Goal: Transaction & Acquisition: Obtain resource

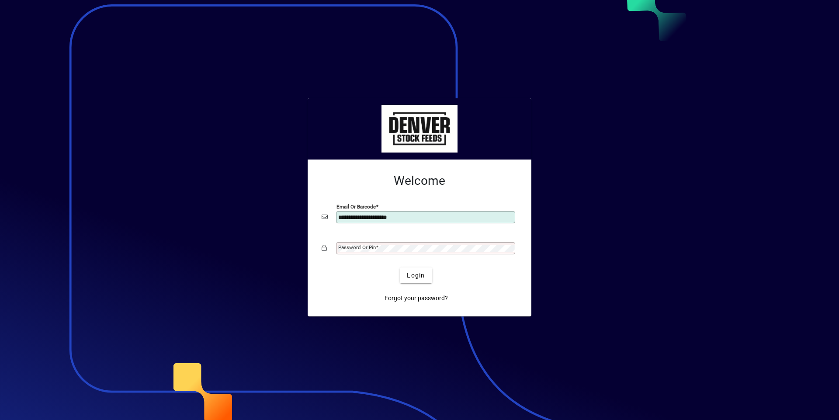
type input "**********"
click at [344, 247] on mat-label "Password or Pin" at bounding box center [357, 247] width 38 height 6
click at [400, 267] on button "Login" at bounding box center [416, 275] width 32 height 16
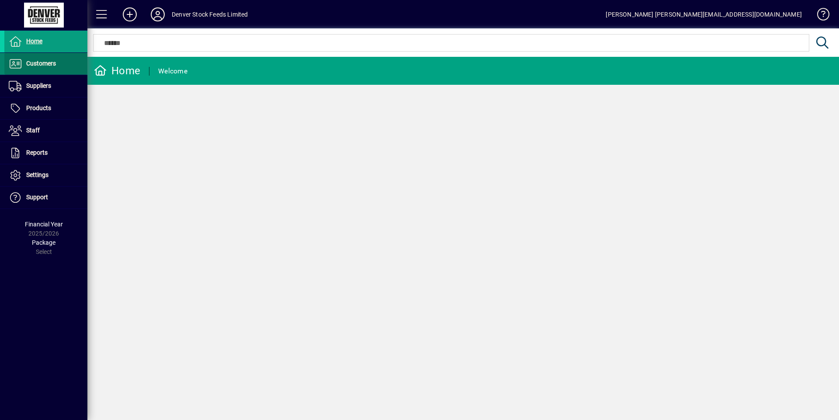
click at [45, 70] on span at bounding box center [45, 63] width 83 height 21
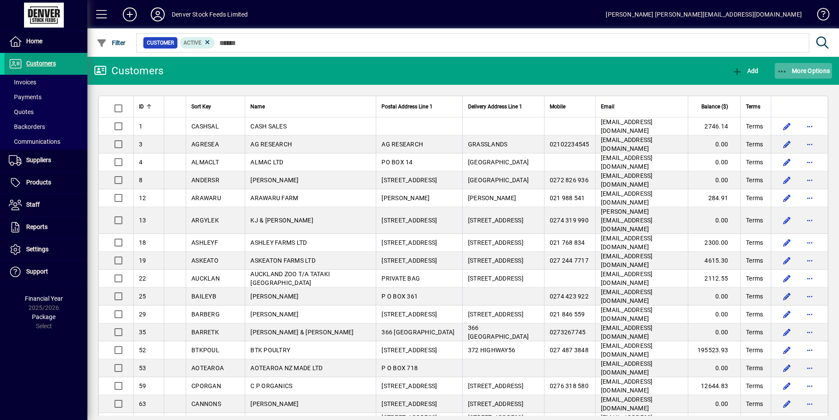
click at [805, 69] on span "More Options" at bounding box center [803, 70] width 53 height 7
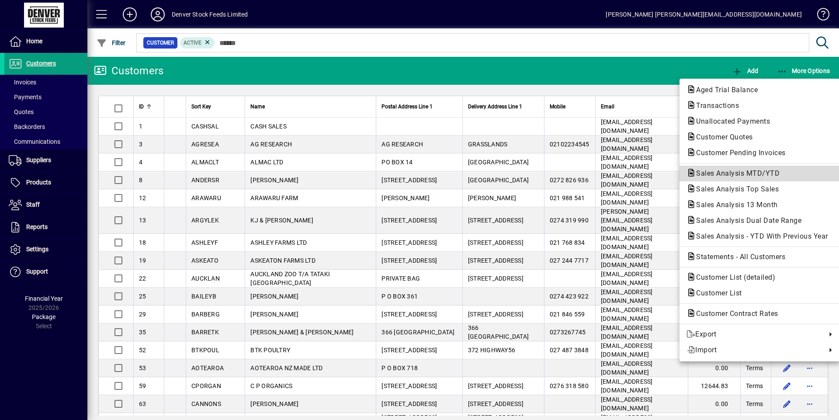
click at [754, 176] on span "Sales Analysis MTD/YTD" at bounding box center [735, 173] width 97 height 8
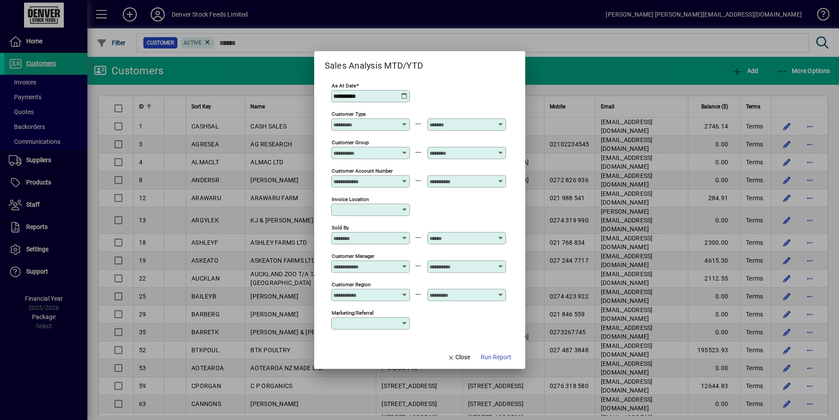
click at [406, 96] on icon at bounding box center [404, 96] width 7 height 7
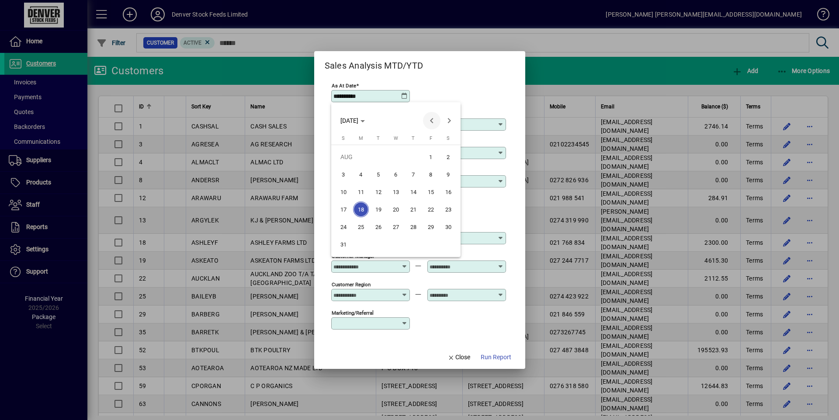
click at [430, 122] on span "Previous month" at bounding box center [431, 120] width 17 height 17
click at [374, 175] on span "1" at bounding box center [379, 175] width 16 height 16
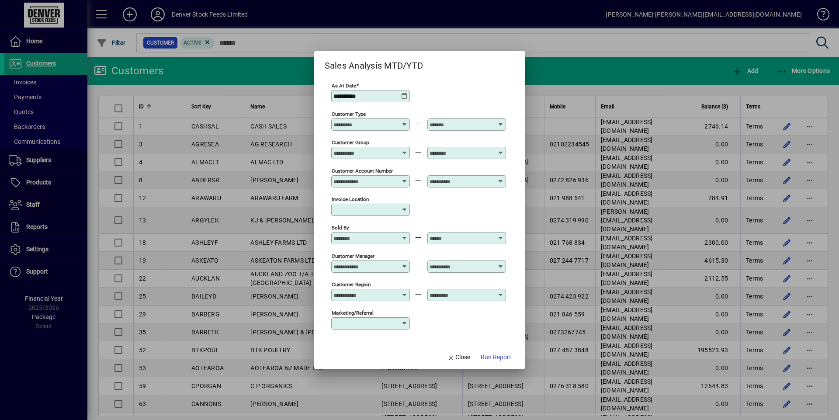
click at [405, 97] on icon at bounding box center [404, 96] width 7 height 7
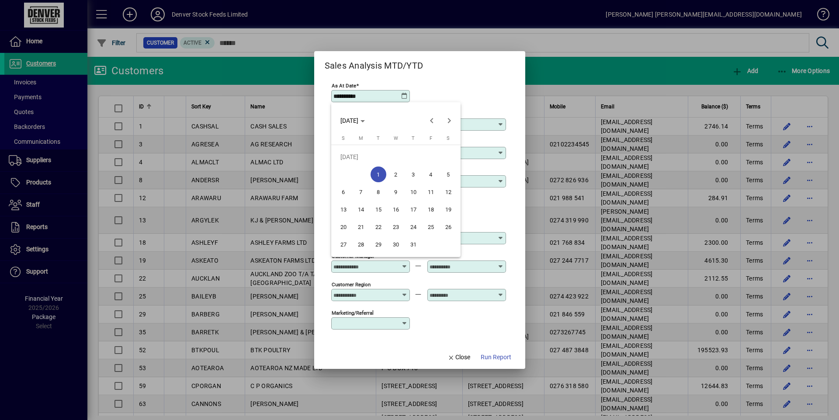
click at [413, 242] on span "31" at bounding box center [414, 244] width 16 height 16
type input "**********"
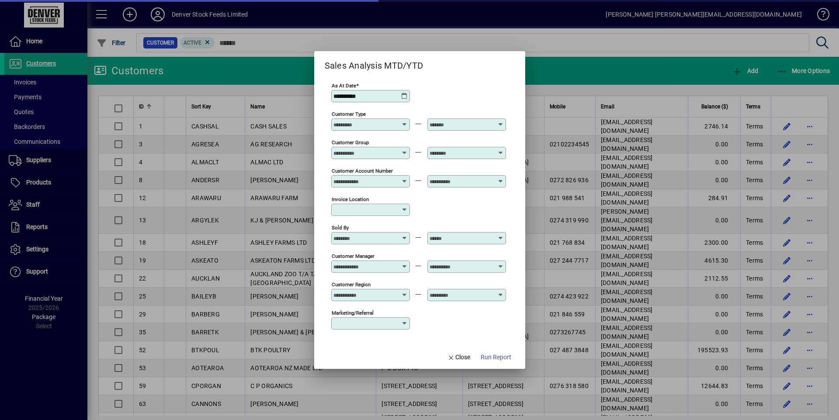
click at [257, 60] on div at bounding box center [419, 210] width 839 height 420
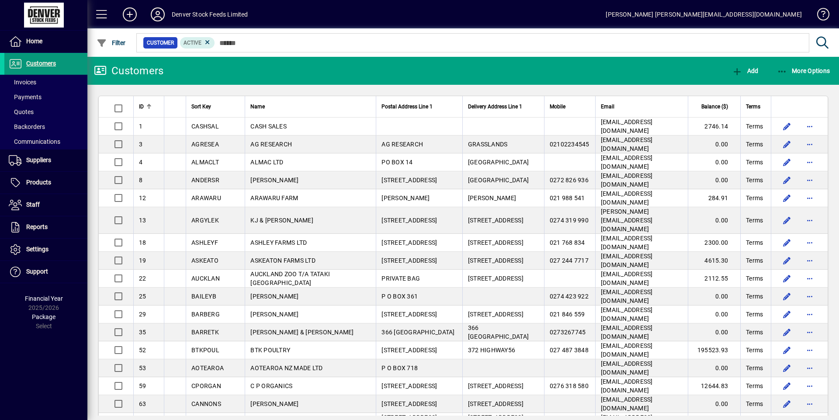
click at [39, 62] on span "Customers" at bounding box center [41, 63] width 30 height 7
click at [793, 76] on span "button" at bounding box center [804, 70] width 58 height 21
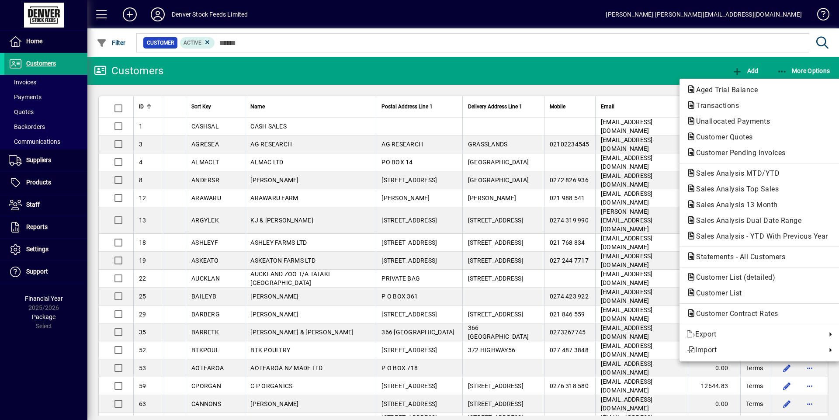
click at [43, 62] on div at bounding box center [419, 210] width 839 height 420
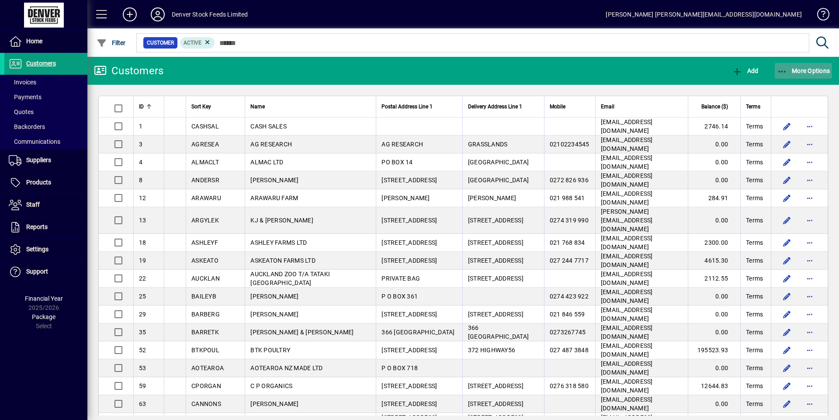
click at [811, 76] on span "button" at bounding box center [804, 70] width 58 height 21
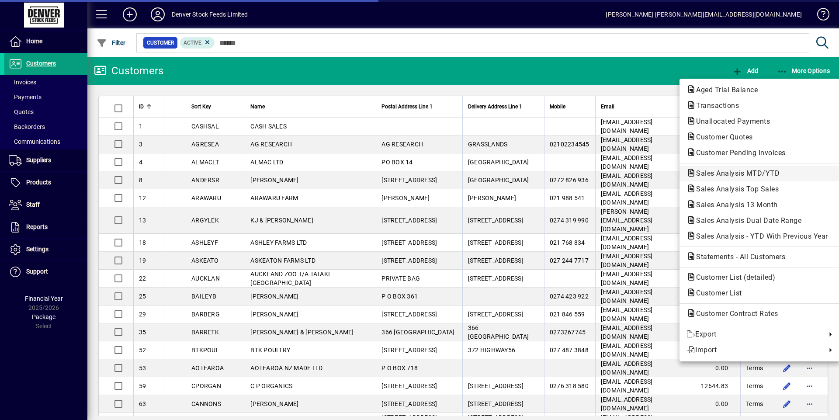
click at [730, 175] on span "Sales Analysis MTD/YTD" at bounding box center [735, 173] width 97 height 8
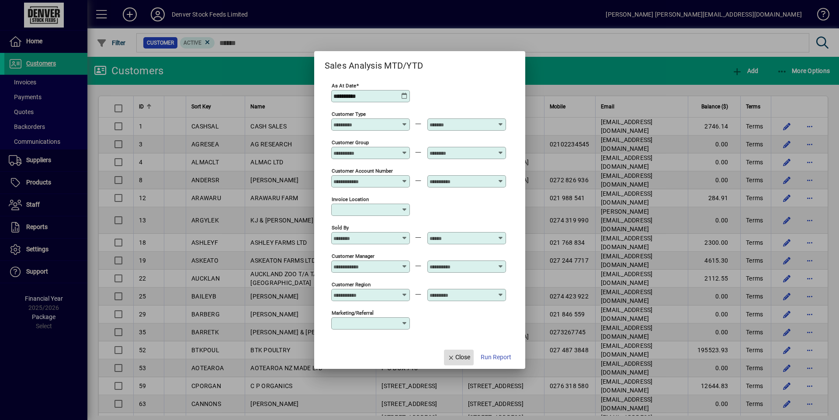
click at [461, 357] on span "Close" at bounding box center [459, 357] width 23 height 9
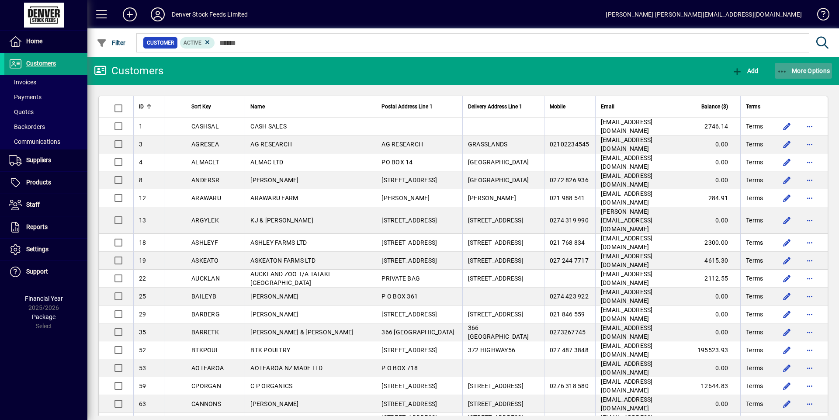
click at [814, 64] on span "button" at bounding box center [804, 70] width 58 height 21
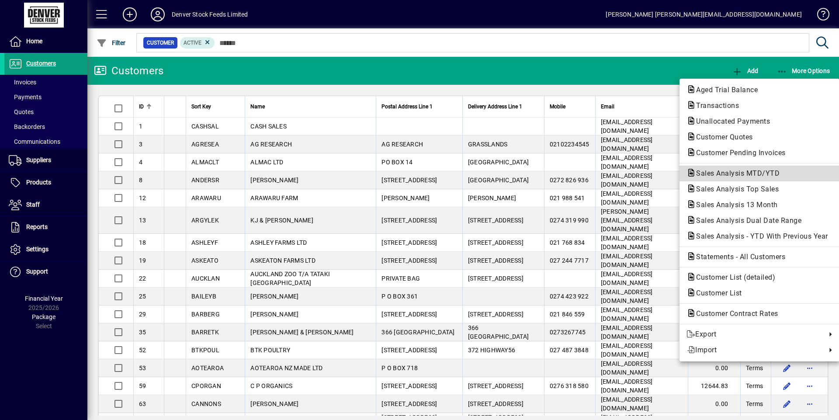
click at [720, 175] on span "Sales Analysis MTD/YTD" at bounding box center [735, 173] width 97 height 8
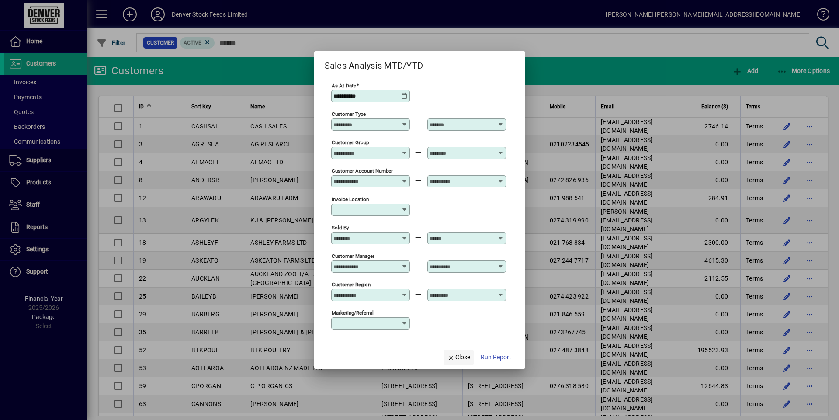
click at [457, 361] on span "Close" at bounding box center [459, 357] width 23 height 9
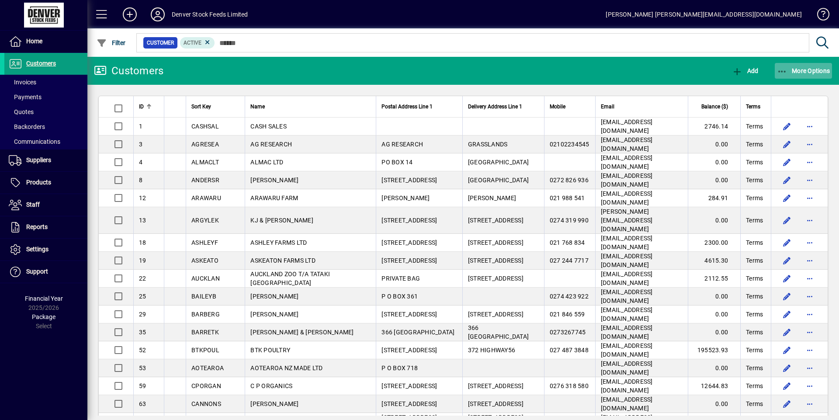
click at [822, 69] on span "More Options" at bounding box center [803, 70] width 53 height 7
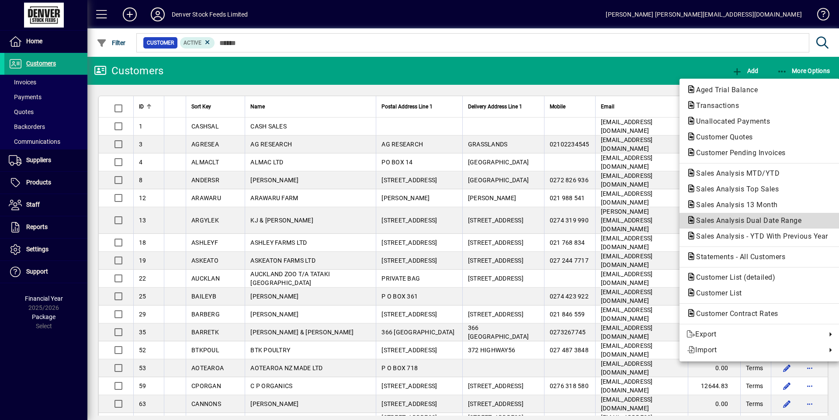
click at [760, 218] on span "Sales Analysis Dual Date Range" at bounding box center [746, 220] width 119 height 8
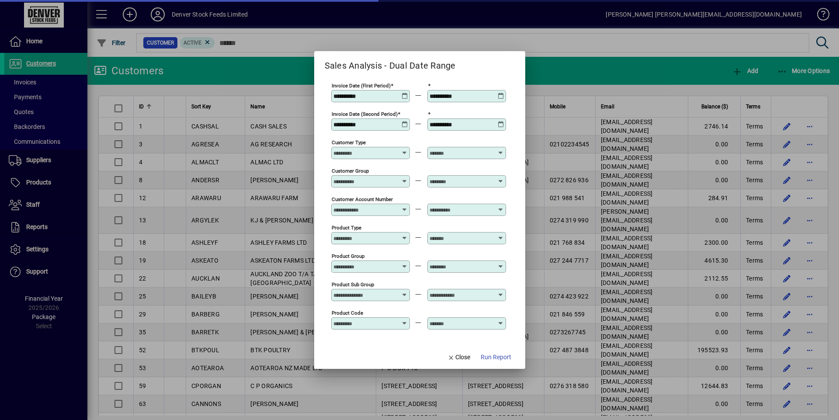
type input "**********"
click at [406, 93] on icon at bounding box center [405, 93] width 7 height 0
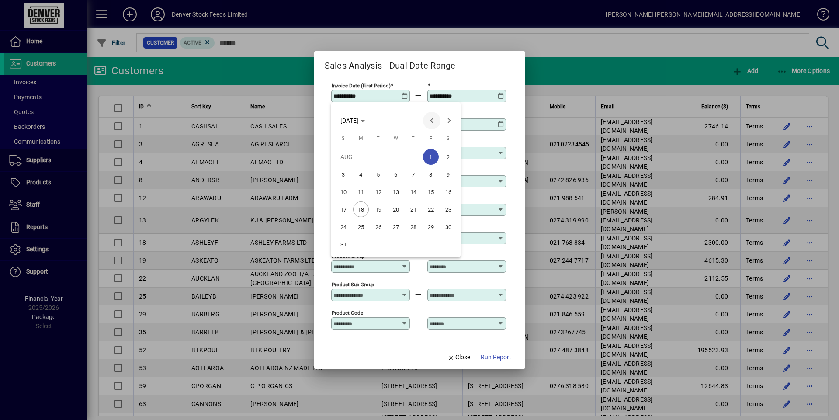
click at [432, 118] on span "Previous month" at bounding box center [431, 120] width 17 height 17
click at [380, 174] on span "1" at bounding box center [379, 175] width 16 height 16
type input "**********"
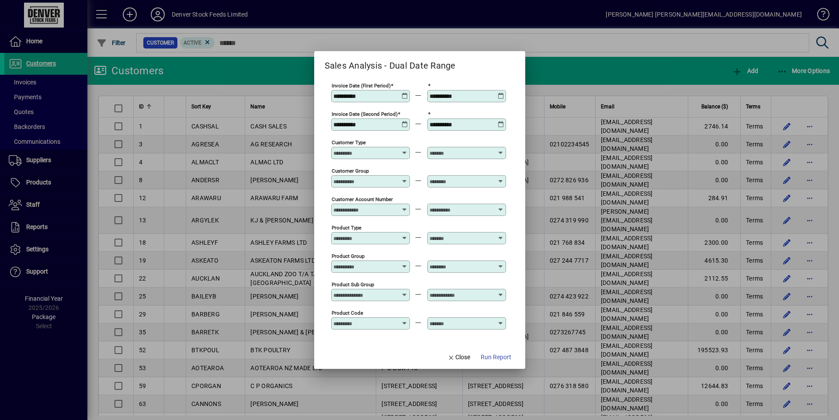
click at [501, 93] on icon at bounding box center [501, 93] width 7 height 0
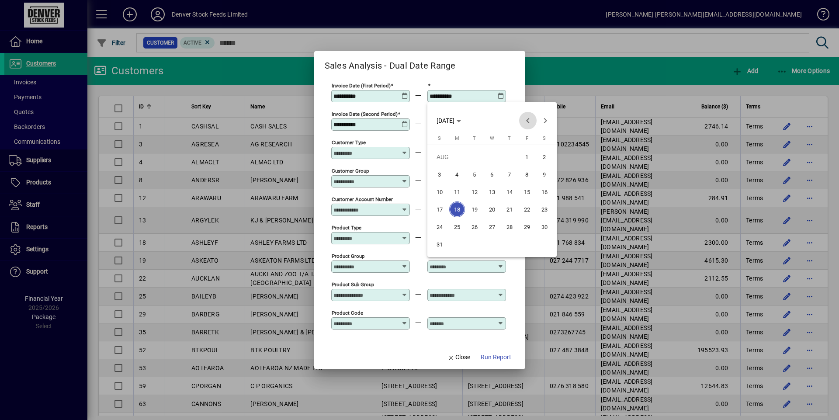
click at [527, 122] on span "Previous month" at bounding box center [527, 120] width 17 height 17
click at [509, 242] on span "31" at bounding box center [510, 244] width 16 height 16
type input "**********"
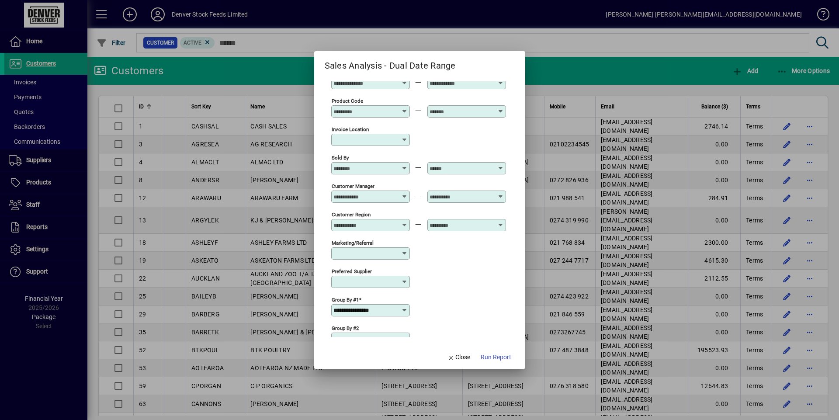
scroll to position [258, 0]
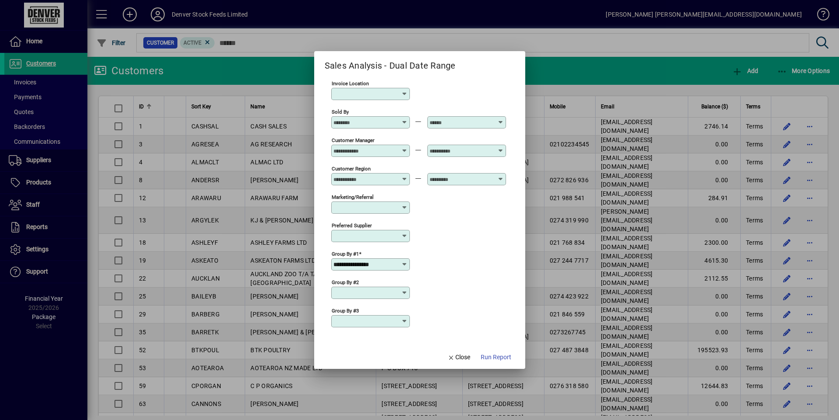
click at [400, 265] on input "**********" at bounding box center [367, 264] width 68 height 7
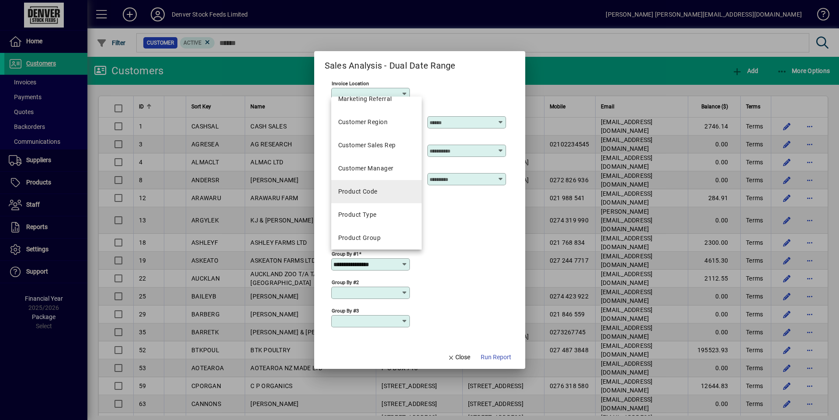
scroll to position [219, 0]
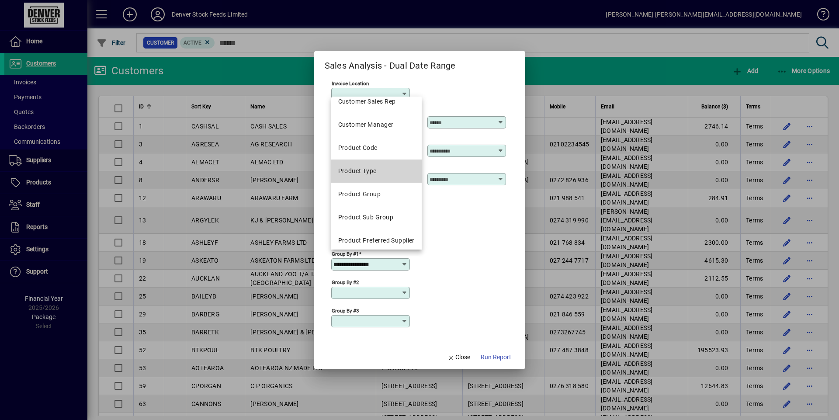
click at [379, 170] on mat-option "Product Type" at bounding box center [376, 171] width 90 height 23
type input "**********"
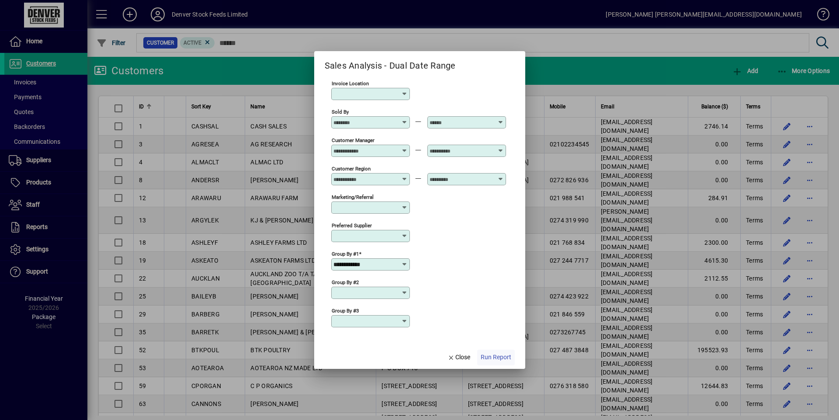
click at [490, 361] on span "Run Report" at bounding box center [496, 357] width 31 height 9
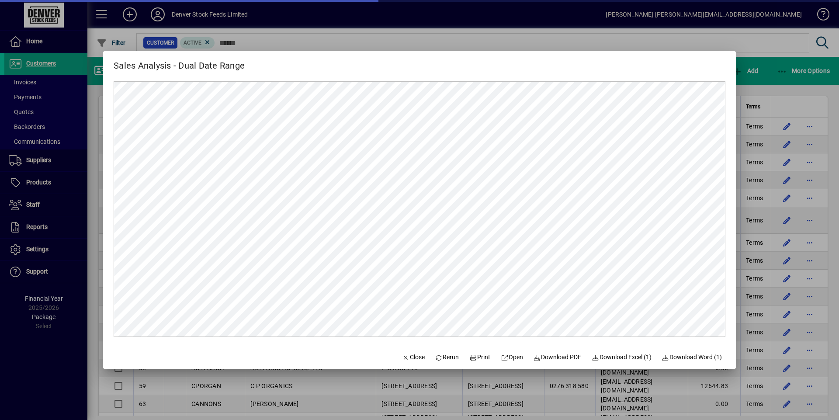
scroll to position [0, 0]
click at [411, 356] on span "Close" at bounding box center [413, 357] width 23 height 9
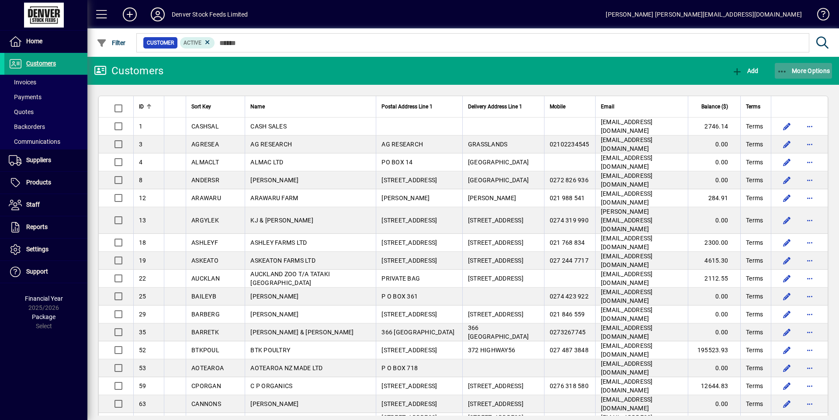
click at [815, 67] on span "More Options" at bounding box center [803, 70] width 53 height 7
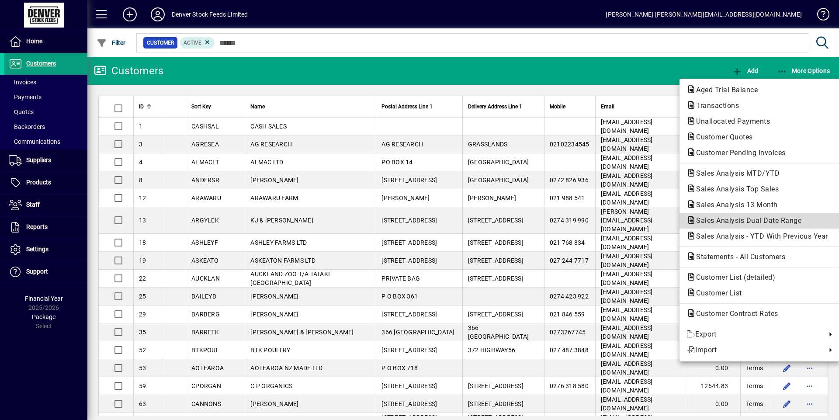
click at [735, 224] on span "Sales Analysis Dual Date Range" at bounding box center [746, 220] width 119 height 8
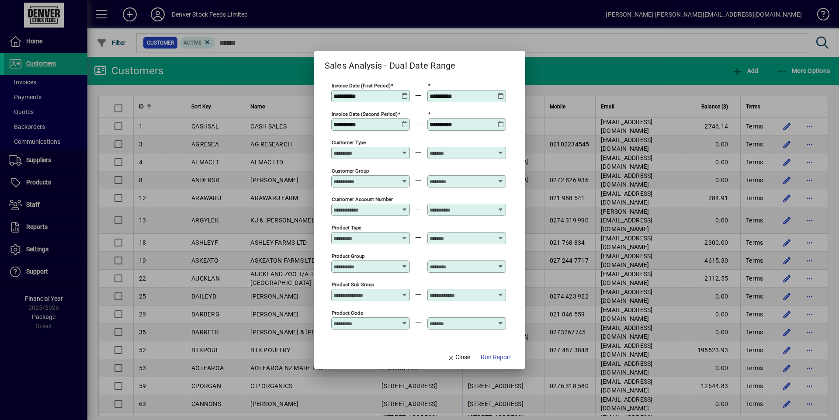
type input "**********"
click at [407, 93] on icon at bounding box center [405, 93] width 7 height 0
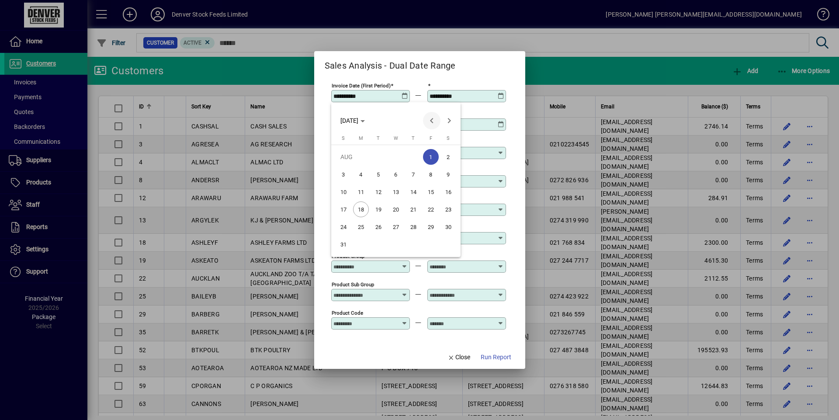
click at [432, 125] on span "Previous month" at bounding box center [431, 120] width 17 height 17
click at [380, 176] on span "1" at bounding box center [379, 175] width 16 height 16
type input "**********"
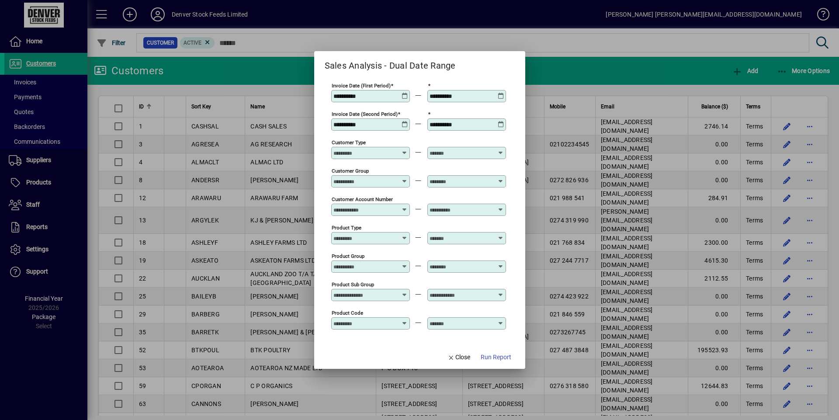
click at [500, 93] on icon at bounding box center [501, 93] width 7 height 0
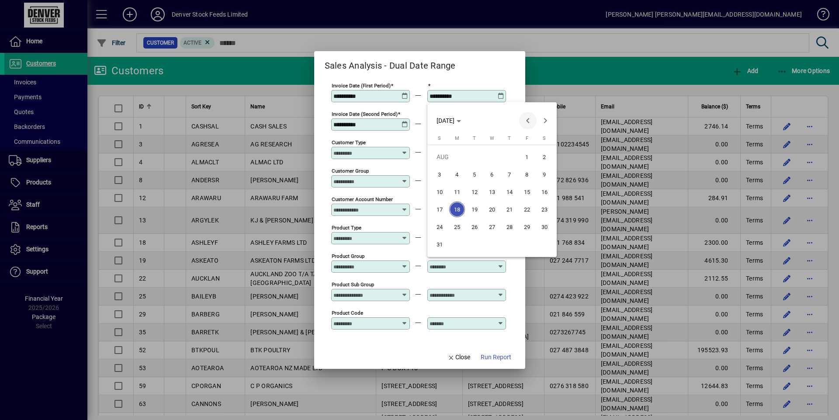
click at [524, 118] on span "Previous month" at bounding box center [527, 120] width 17 height 17
click at [506, 246] on span "31" at bounding box center [510, 244] width 16 height 16
type input "**********"
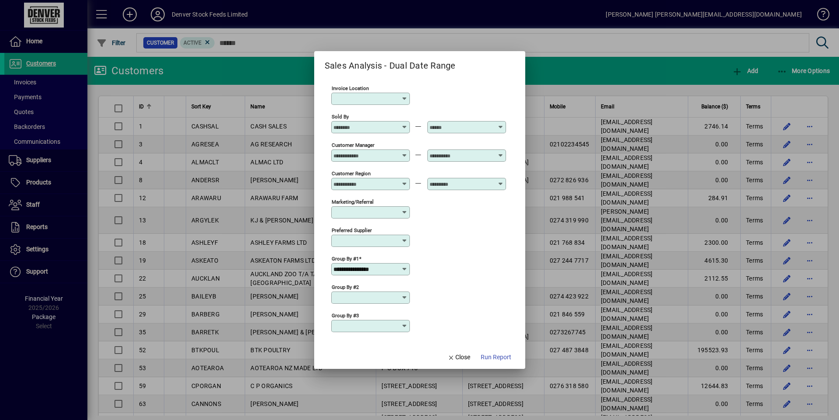
scroll to position [258, 0]
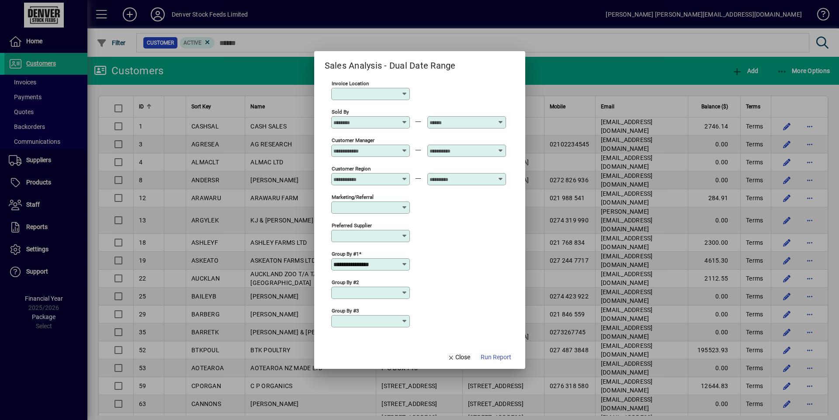
click at [405, 264] on icon at bounding box center [404, 264] width 7 height 7
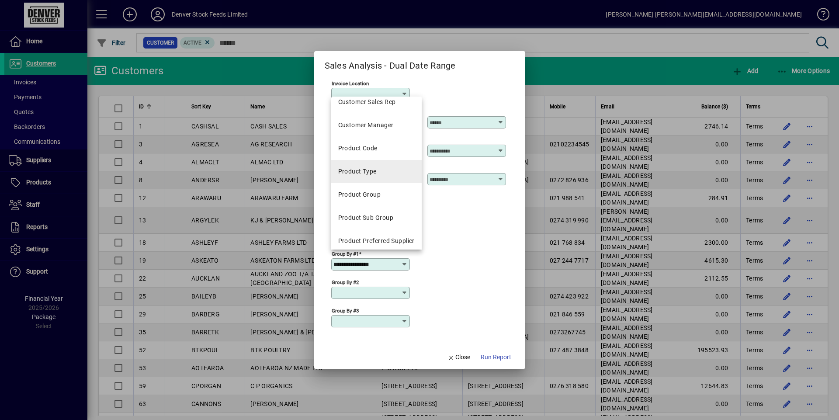
scroll to position [219, 0]
click at [379, 168] on mat-option "Product Type" at bounding box center [376, 171] width 90 height 23
type input "**********"
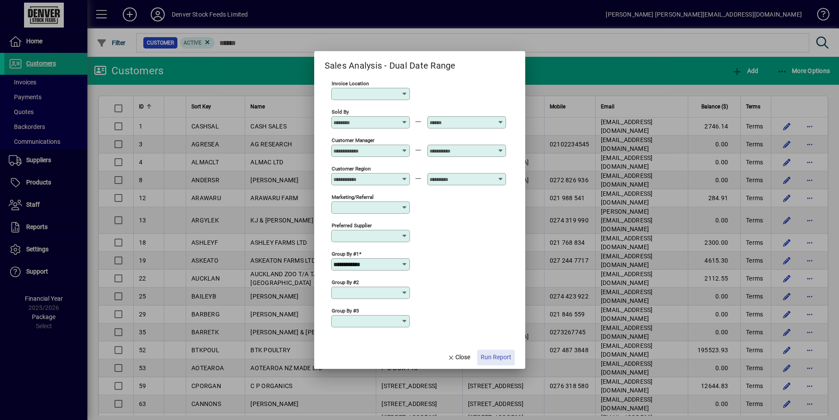
click at [502, 357] on span "Run Report" at bounding box center [496, 357] width 31 height 9
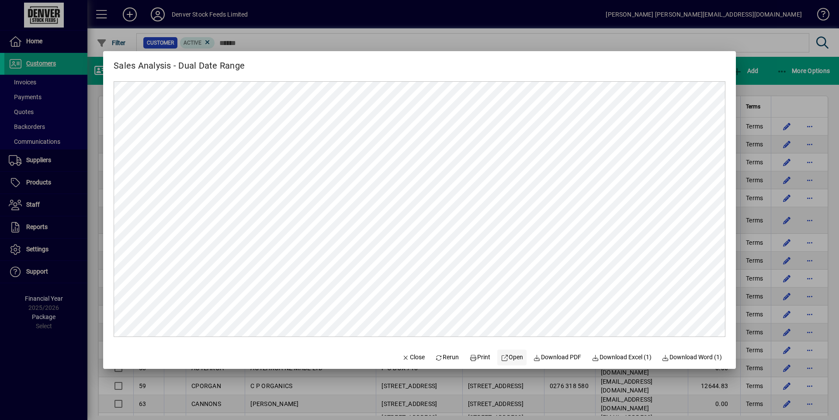
scroll to position [0, 0]
click at [621, 360] on span "Download Excel (1)" at bounding box center [622, 357] width 60 height 9
click at [479, 360] on span "Print" at bounding box center [479, 357] width 21 height 9
click at [550, 360] on span "Download PDF" at bounding box center [558, 357] width 48 height 9
click at [403, 356] on span "Close" at bounding box center [413, 357] width 23 height 9
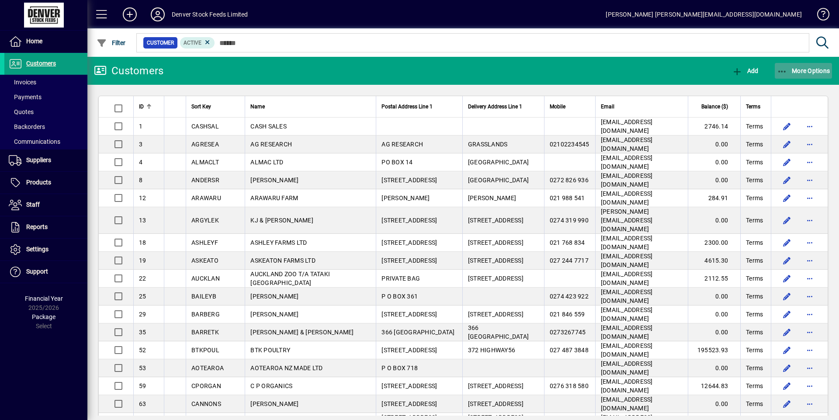
click at [810, 71] on span "More Options" at bounding box center [803, 70] width 53 height 7
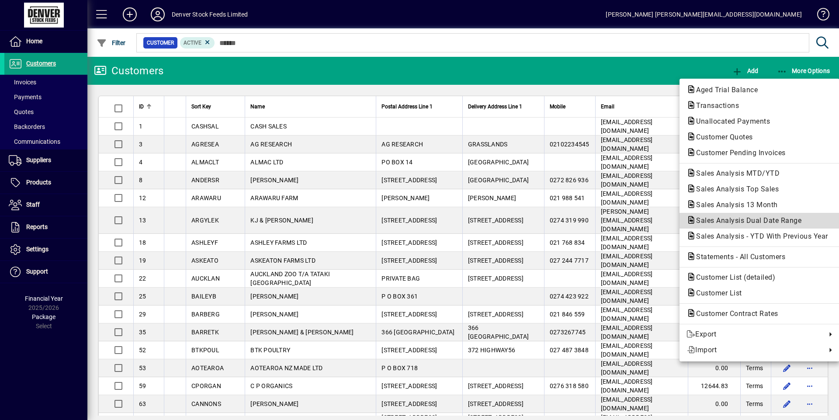
click at [750, 219] on span "Sales Analysis Dual Date Range" at bounding box center [746, 220] width 119 height 8
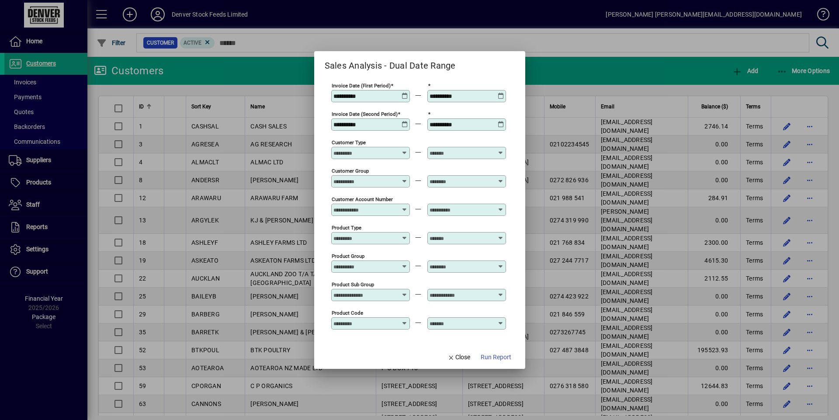
type input "**********"
click at [405, 121] on icon at bounding box center [405, 121] width 7 height 0
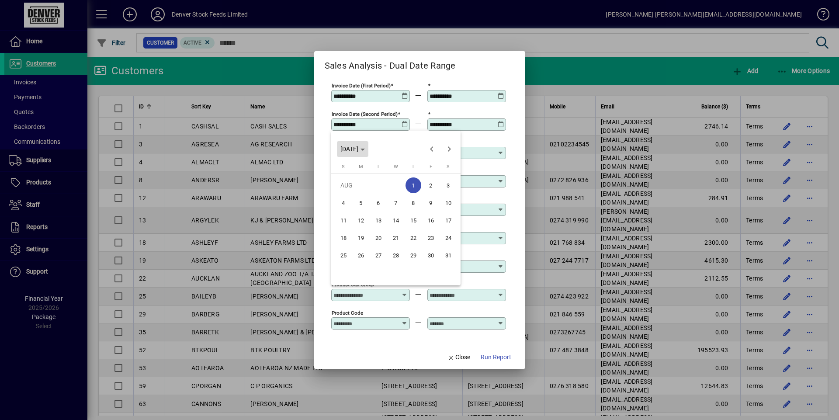
click at [365, 152] on span "THU AUG 01 2024" at bounding box center [352, 149] width 24 height 7
click at [357, 209] on span "2024" at bounding box center [350, 211] width 28 height 16
click at [412, 209] on span "JUL" at bounding box center [411, 211] width 28 height 16
click at [500, 122] on div at bounding box center [419, 210] width 839 height 420
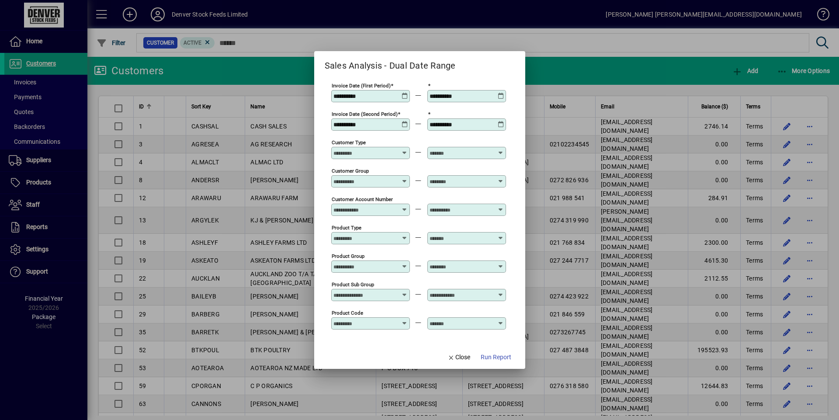
click at [501, 93] on icon at bounding box center [501, 93] width 7 height 0
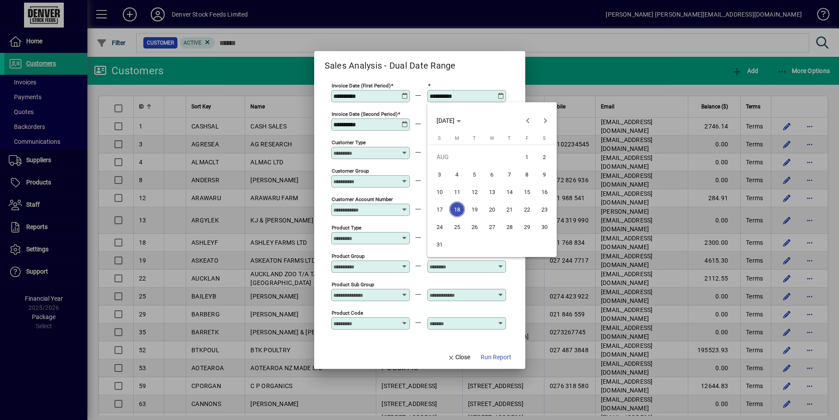
click at [441, 244] on span "31" at bounding box center [440, 244] width 16 height 16
type input "**********"
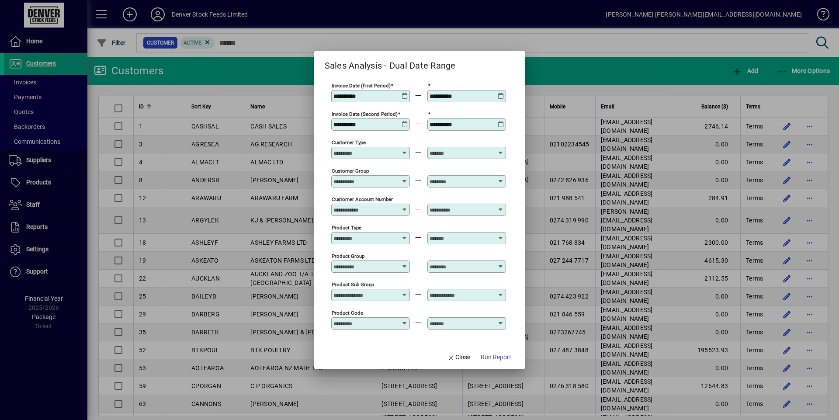
click at [500, 121] on icon at bounding box center [501, 121] width 7 height 0
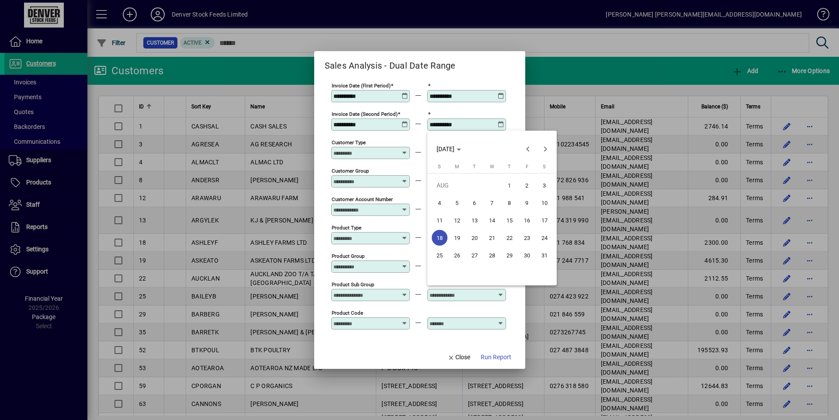
click at [547, 254] on span "31" at bounding box center [545, 255] width 16 height 16
type input "**********"
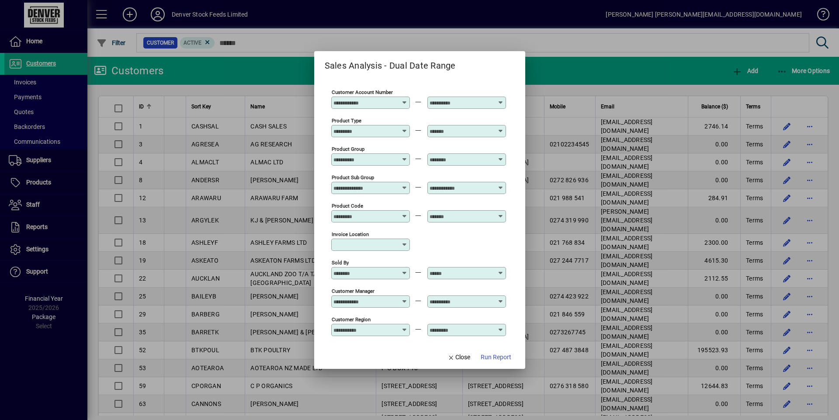
scroll to position [258, 0]
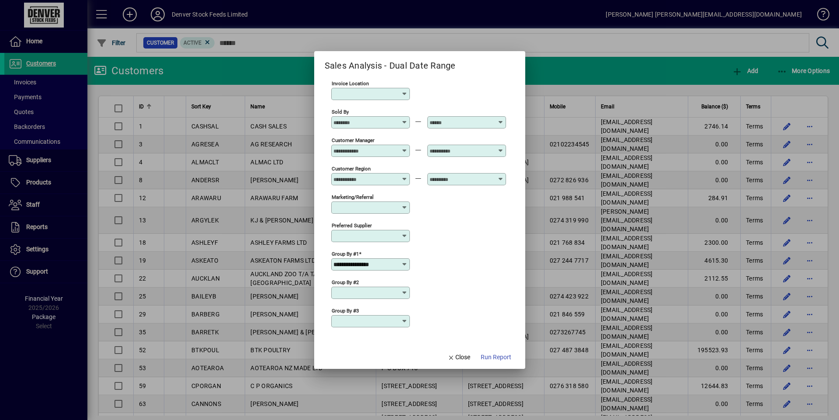
click at [403, 264] on icon at bounding box center [404, 264] width 7 height 7
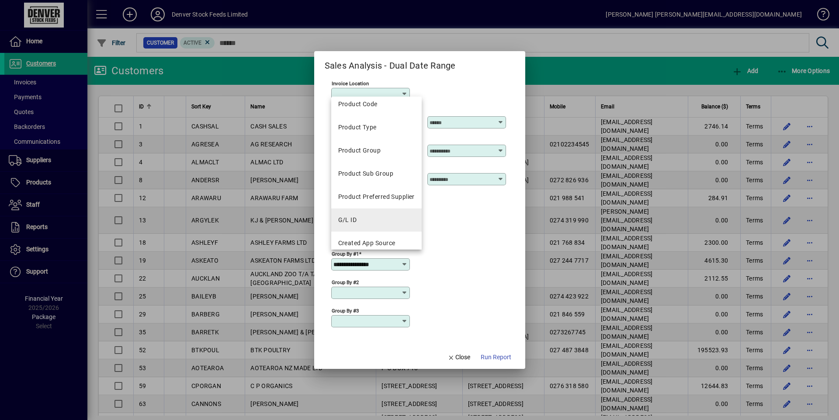
scroll to position [271, 0]
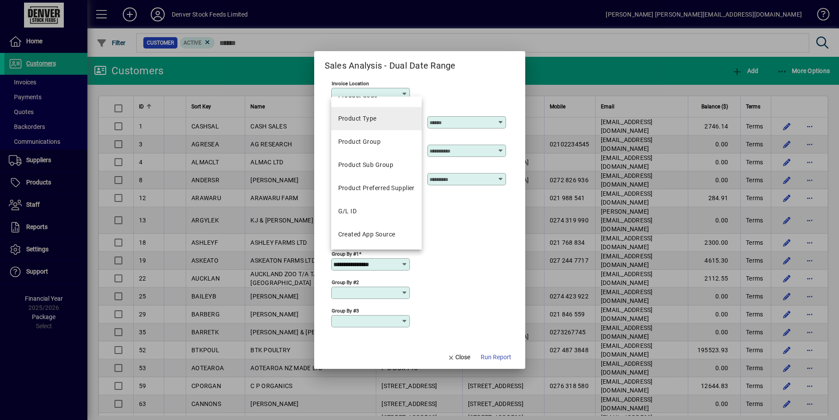
click at [382, 125] on mat-option "Product Type" at bounding box center [376, 118] width 90 height 23
type input "**********"
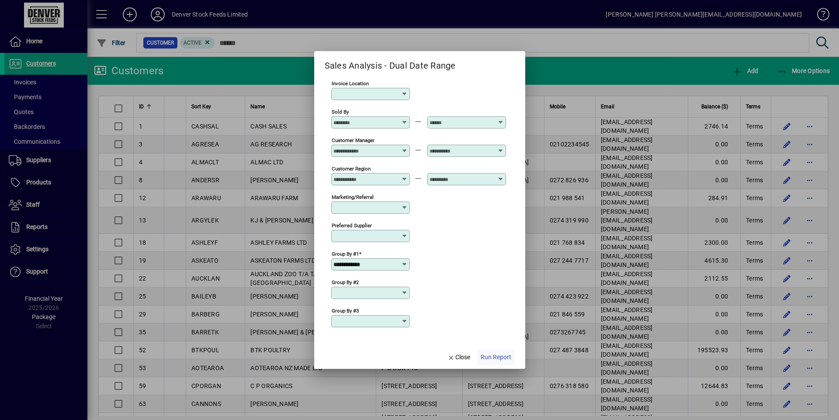
click at [494, 359] on span "Run Report" at bounding box center [496, 357] width 31 height 9
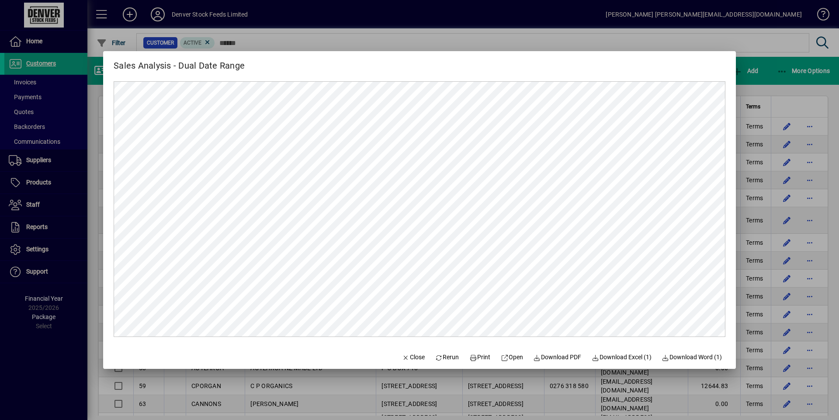
scroll to position [0, 0]
click at [413, 361] on span "Close" at bounding box center [413, 357] width 23 height 9
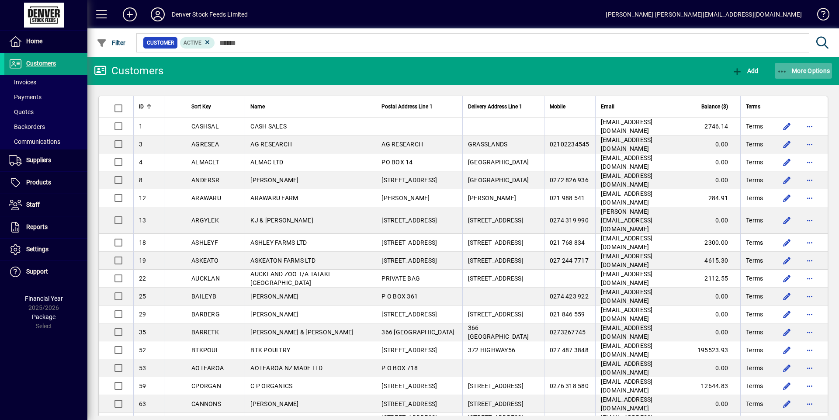
click at [793, 69] on span "More Options" at bounding box center [803, 70] width 53 height 7
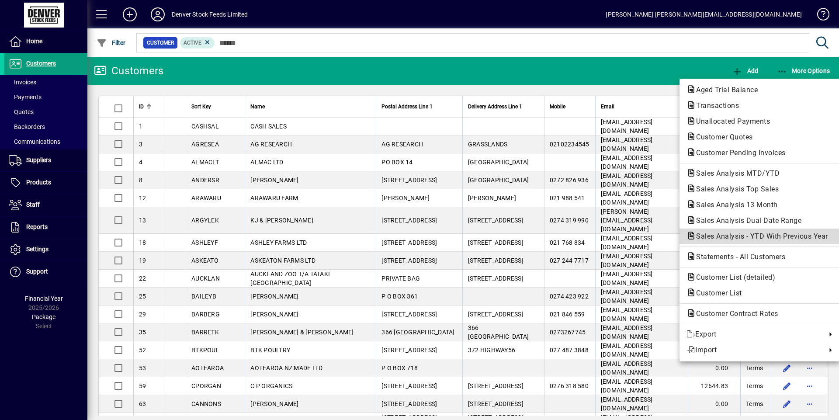
click at [763, 236] on span "Sales Analysis - YTD With Previous Year" at bounding box center [760, 236] width 146 height 8
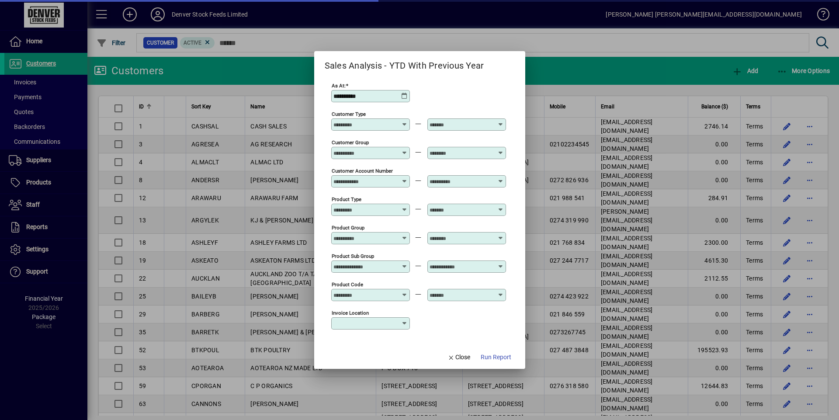
type input "**********"
click at [458, 361] on span "Close" at bounding box center [459, 357] width 23 height 9
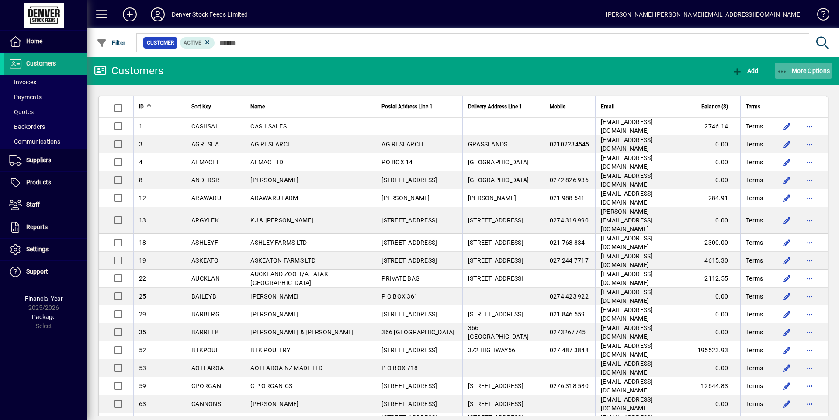
click at [815, 75] on span "button" at bounding box center [804, 70] width 58 height 21
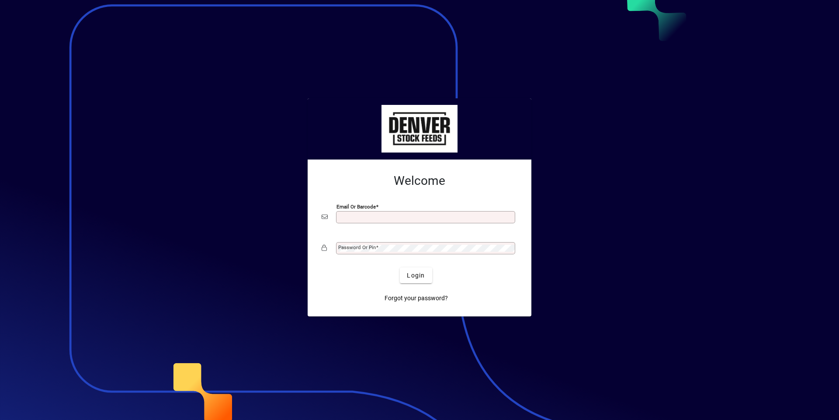
drag, startPoint x: 0, startPoint y: 0, endPoint x: 357, endPoint y: 215, distance: 417.2
click at [357, 215] on input "Email or Barcode" at bounding box center [426, 217] width 177 height 7
type input "**********"
click at [378, 245] on div "Password or Pin" at bounding box center [425, 248] width 179 height 12
click at [400, 267] on button "Login" at bounding box center [416, 275] width 32 height 16
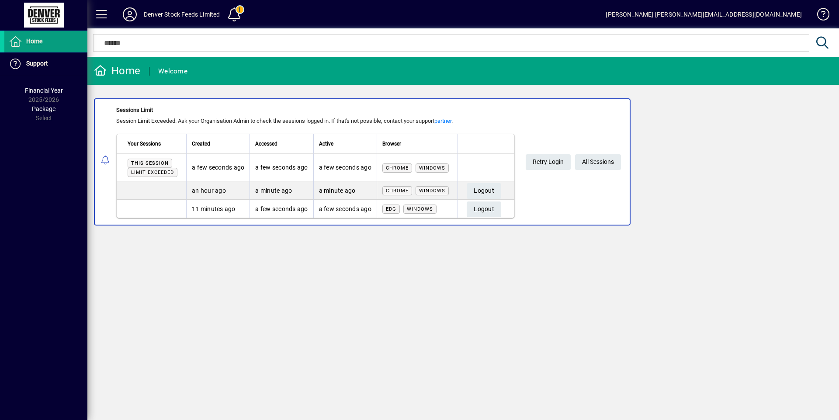
click at [706, 15] on div "[PERSON_NAME] [PERSON_NAME][EMAIL_ADDRESS][DOMAIN_NAME]" at bounding box center [704, 14] width 196 height 14
click at [130, 15] on icon at bounding box center [129, 14] width 17 height 14
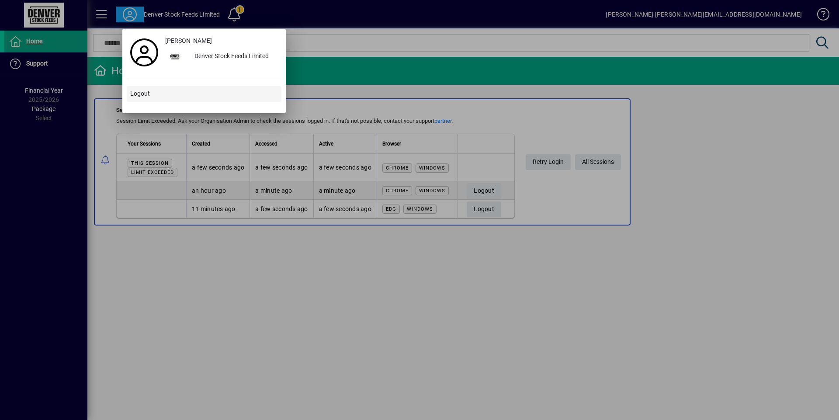
click at [139, 92] on span "Logout" at bounding box center [140, 93] width 20 height 9
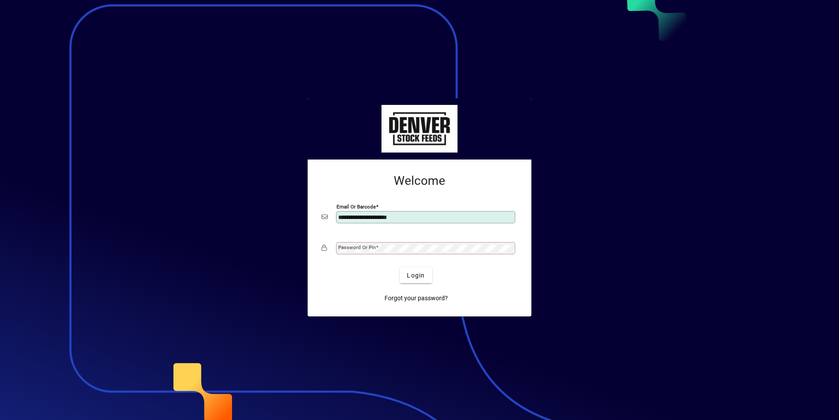
type input "**********"
click at [400, 267] on button "Login" at bounding box center [416, 275] width 32 height 16
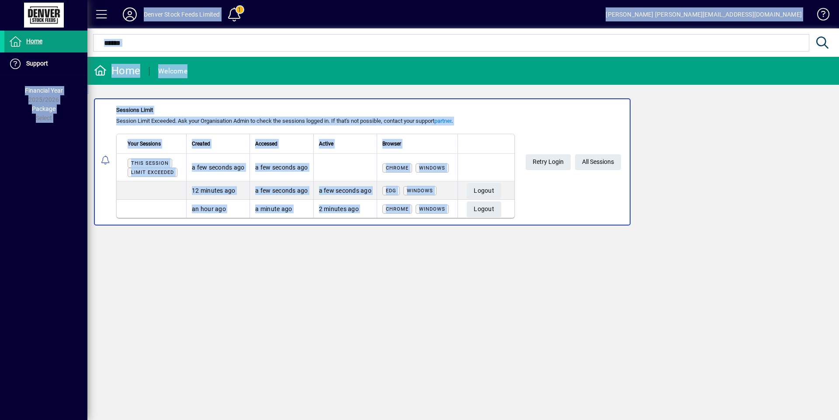
drag, startPoint x: 792, startPoint y: 309, endPoint x: 71, endPoint y: 80, distance: 756.6
click at [71, 80] on mat-drawer-container "Home Support Knowledge Base Release Notes Financial Year 2025/2026 Package Sele…" at bounding box center [419, 210] width 839 height 420
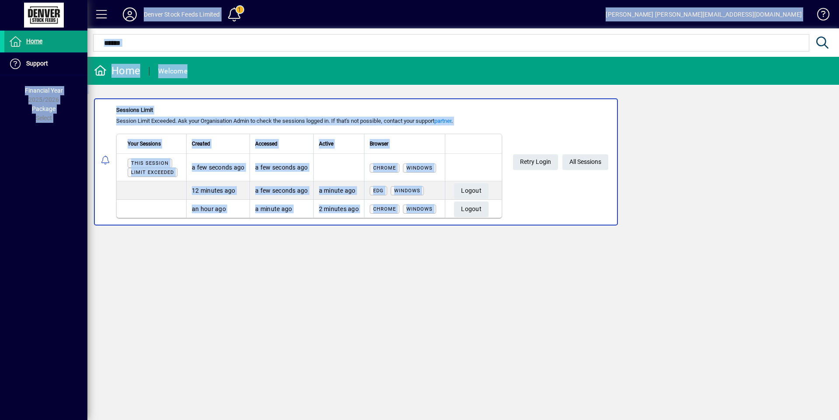
click at [565, 276] on div "Home Welcome Sessions Limit Session Limit Exceeded. Ask your Organisation Admin…" at bounding box center [463, 238] width 752 height 363
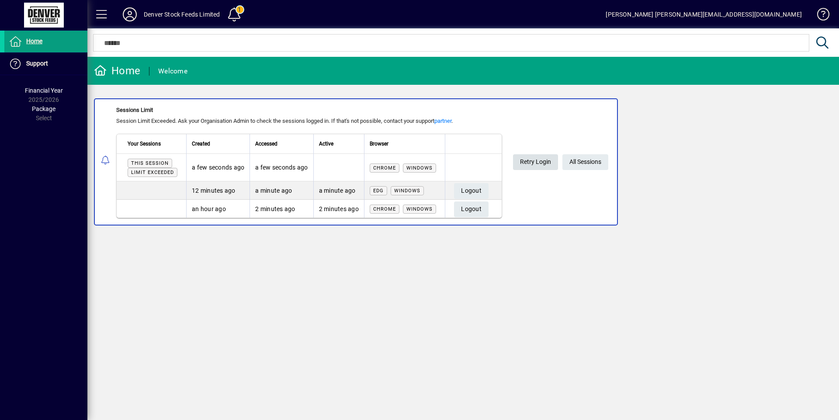
click at [530, 163] on span "Retry Login" at bounding box center [535, 162] width 31 height 14
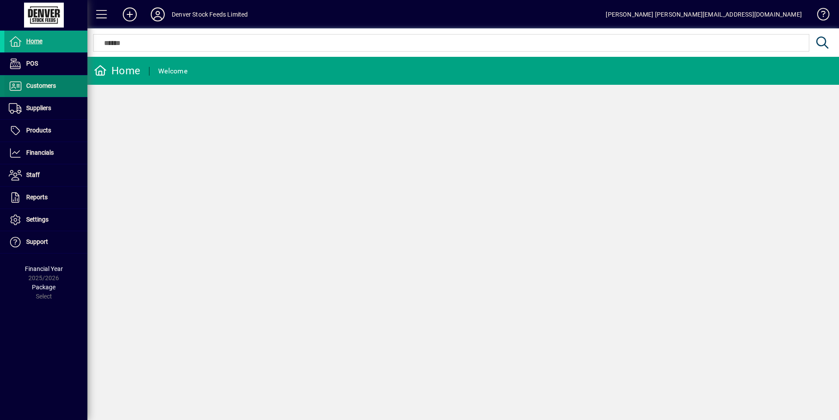
click at [45, 82] on span "Customers" at bounding box center [41, 85] width 30 height 7
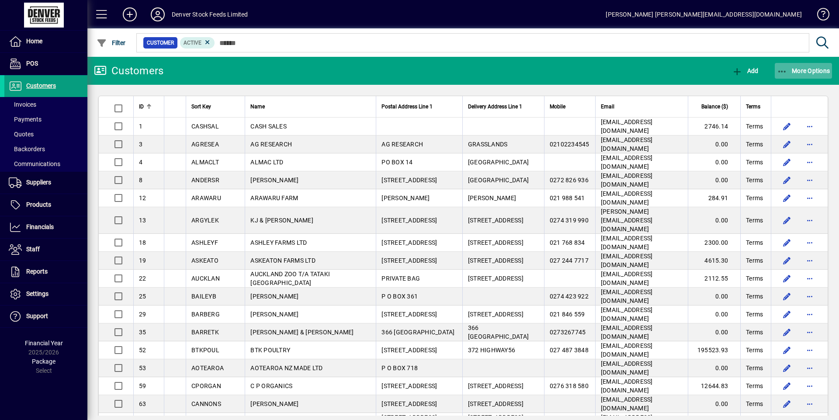
click at [809, 74] on span "More Options" at bounding box center [803, 70] width 53 height 7
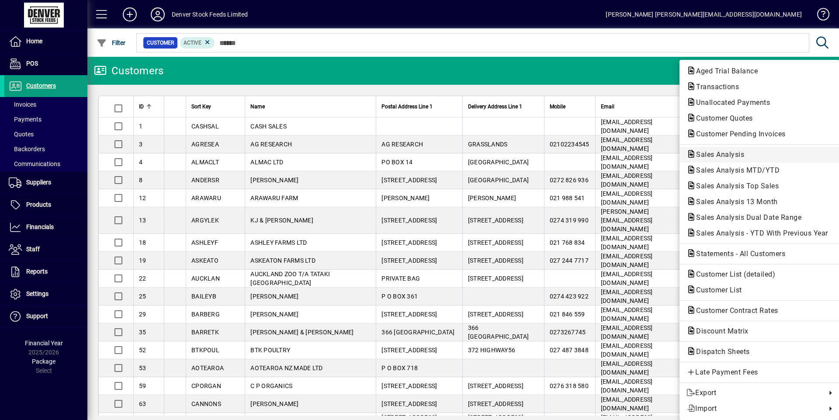
click at [753, 156] on span "Sales Analysis" at bounding box center [760, 154] width 146 height 10
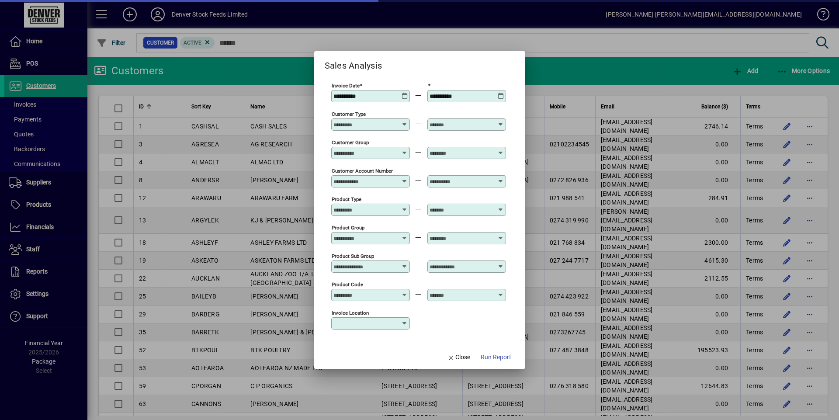
type input "**********"
click at [405, 93] on icon at bounding box center [405, 93] width 7 height 0
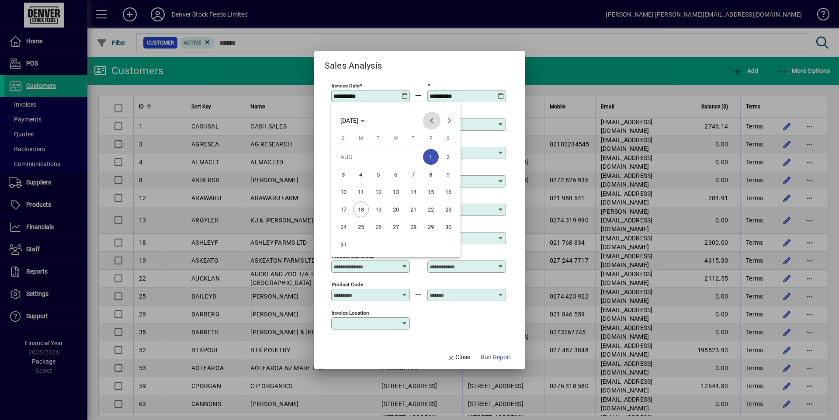
click at [432, 124] on span "Previous month" at bounding box center [431, 120] width 17 height 17
click at [375, 175] on span "1" at bounding box center [379, 175] width 16 height 16
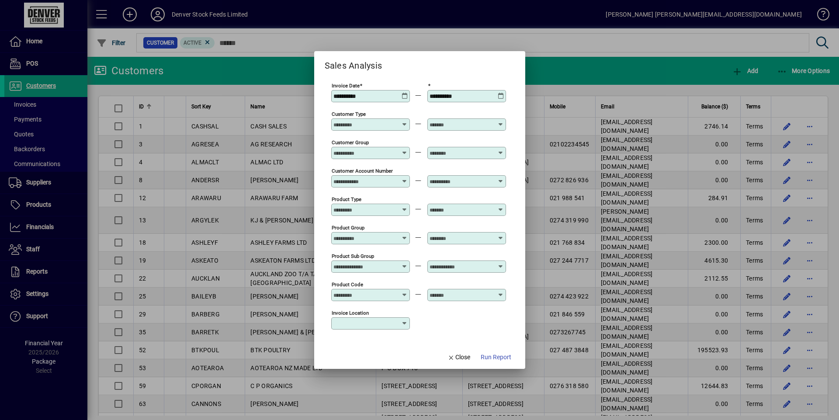
type input "**********"
click at [498, 93] on icon at bounding box center [501, 93] width 7 height 0
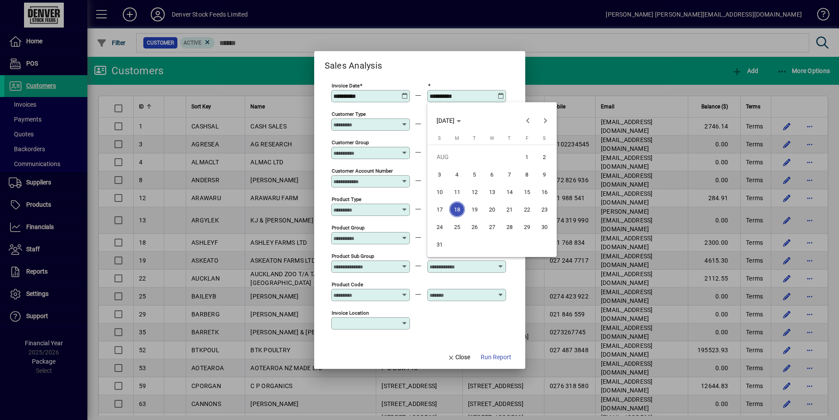
click at [439, 246] on span "31" at bounding box center [440, 244] width 16 height 16
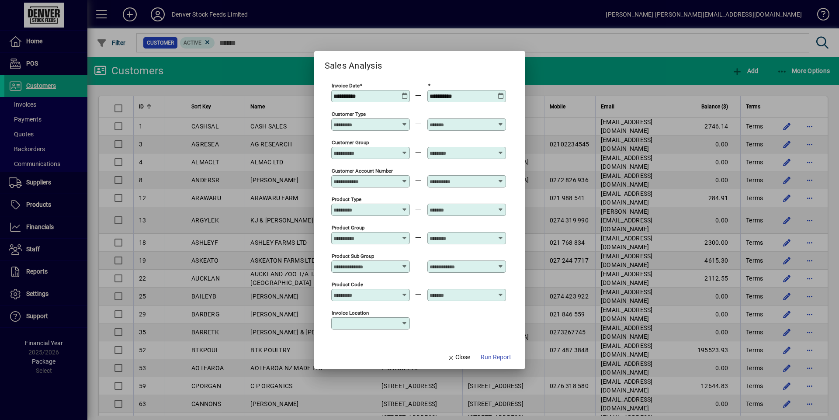
click at [500, 93] on icon at bounding box center [501, 93] width 7 height 0
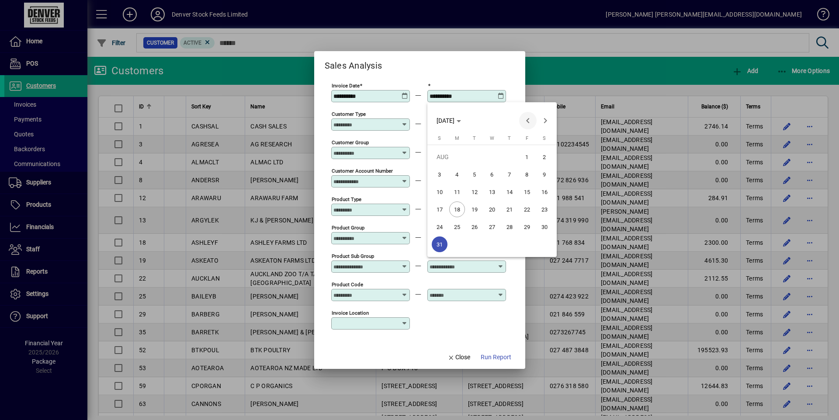
click at [529, 120] on span "Previous month" at bounding box center [527, 120] width 17 height 17
click at [505, 247] on span "31" at bounding box center [510, 244] width 16 height 16
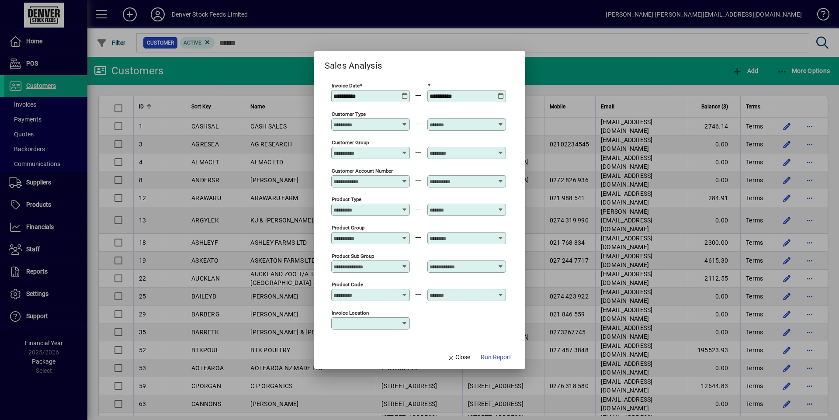
type input "**********"
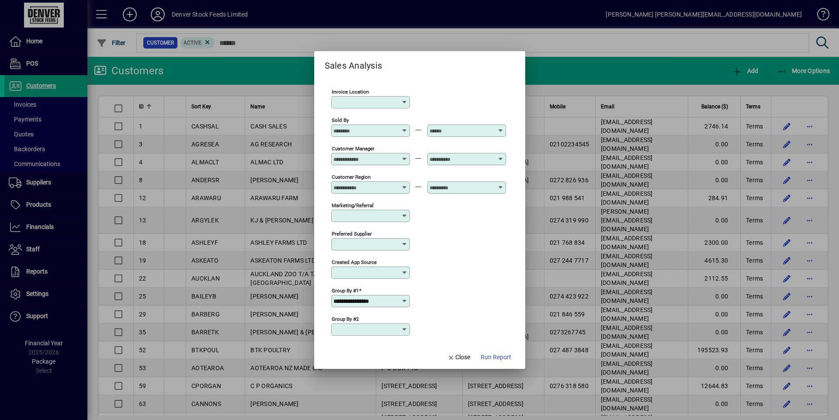
scroll to position [275, 0]
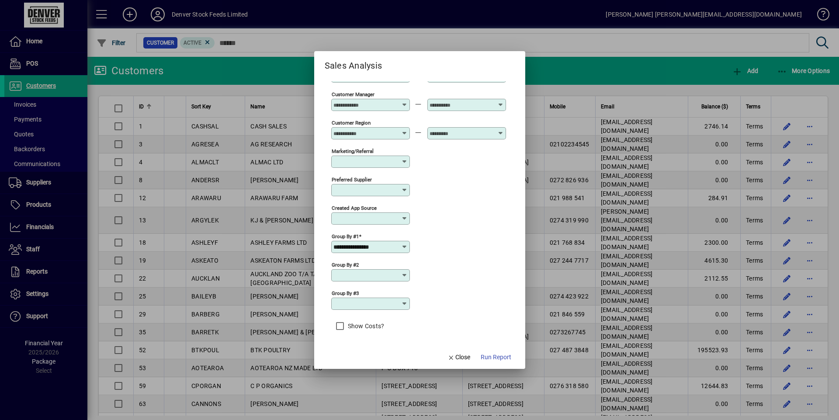
click at [404, 248] on icon at bounding box center [404, 246] width 7 height 7
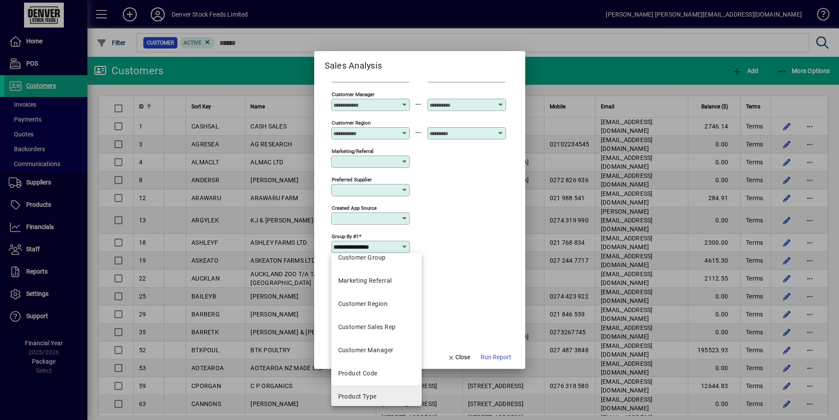
scroll to position [271, 0]
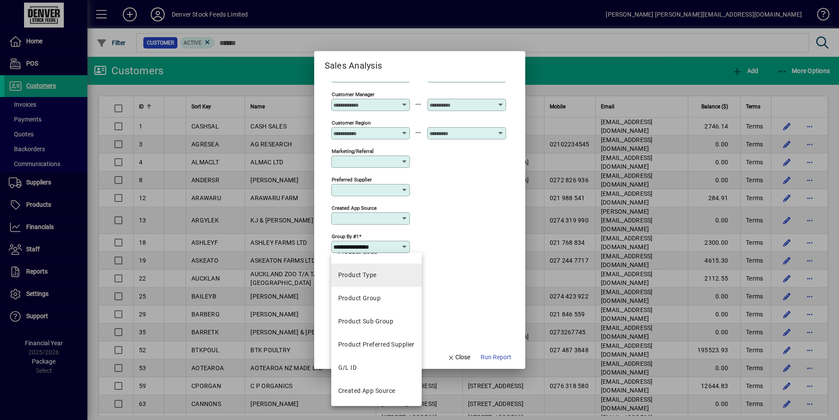
click at [379, 278] on mat-option "Product Type" at bounding box center [376, 275] width 90 height 23
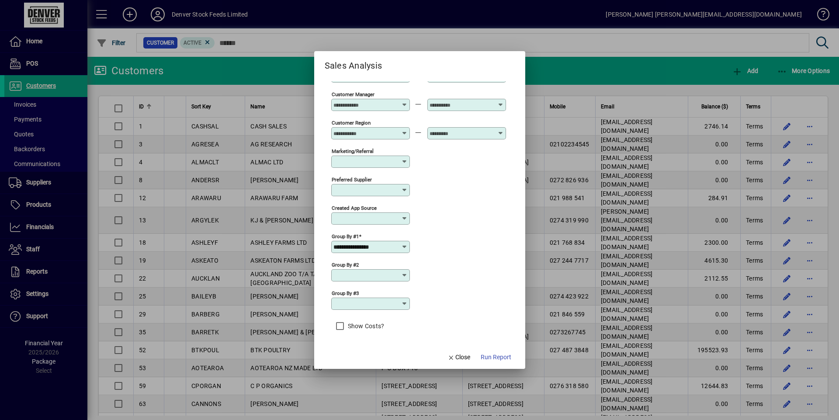
type input "**********"
click at [498, 358] on span "Run Report" at bounding box center [496, 357] width 31 height 9
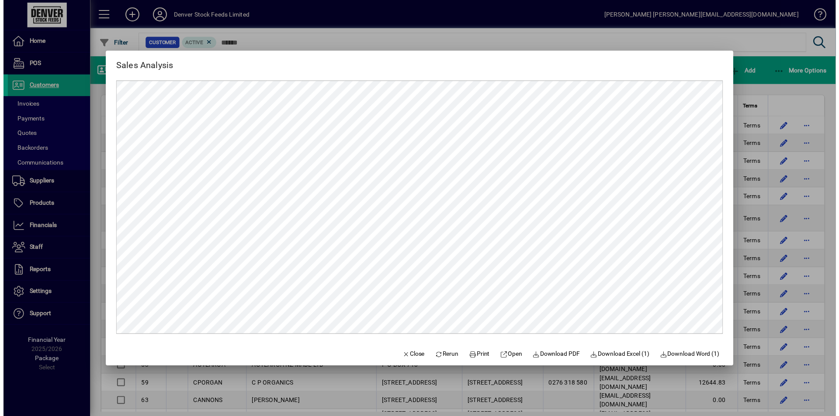
scroll to position [0, 0]
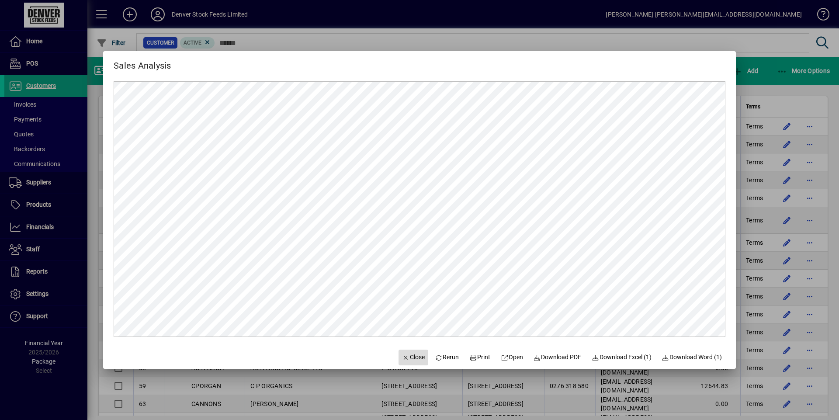
click at [402, 357] on icon "button" at bounding box center [406, 358] width 8 height 6
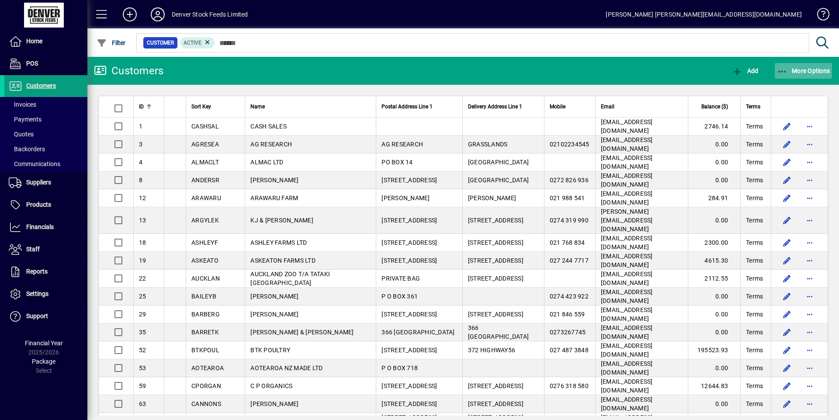
click at [815, 70] on span "More Options" at bounding box center [803, 70] width 53 height 7
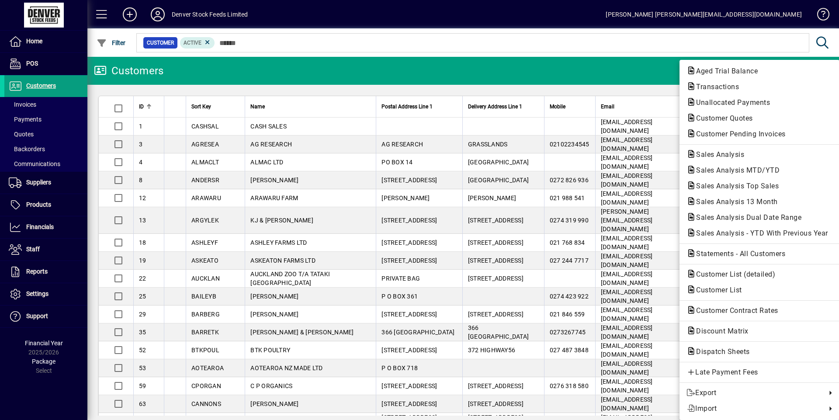
click at [42, 181] on div at bounding box center [419, 210] width 839 height 420
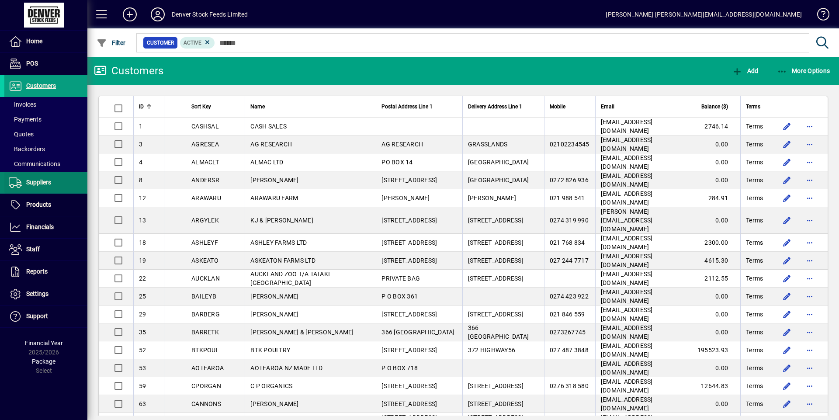
click at [57, 187] on span at bounding box center [45, 182] width 83 height 21
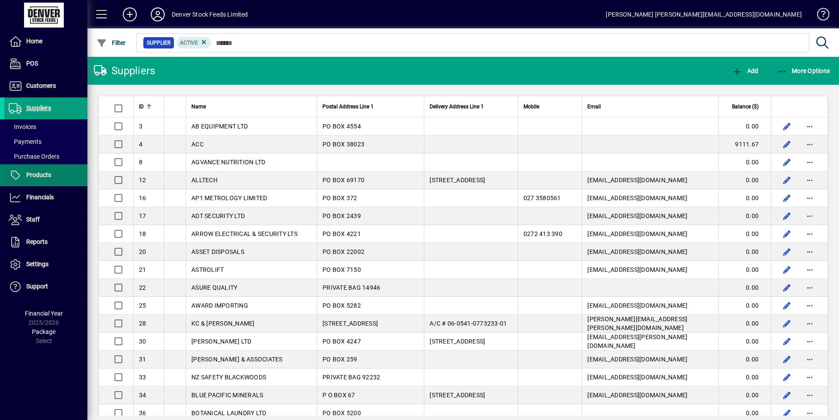
click at [35, 177] on span "Products" at bounding box center [38, 174] width 25 height 7
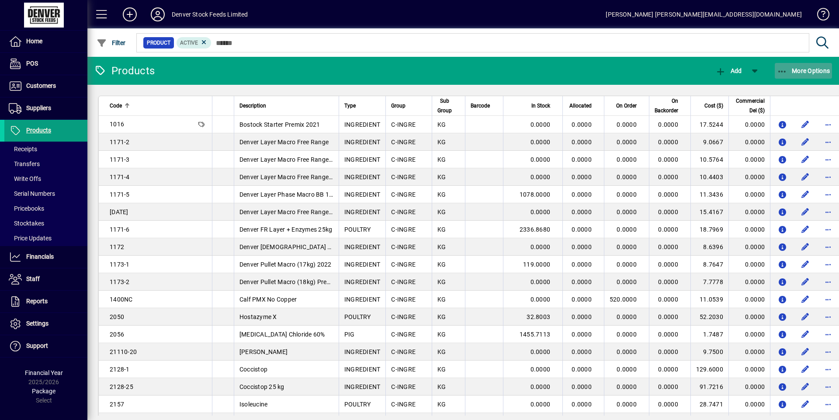
click at [817, 70] on span "More Options" at bounding box center [803, 70] width 53 height 7
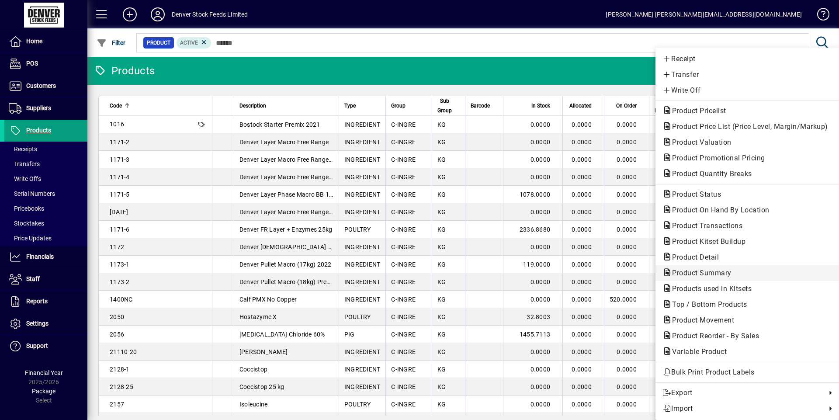
click at [742, 268] on span "Product Summary" at bounding box center [748, 273] width 170 height 10
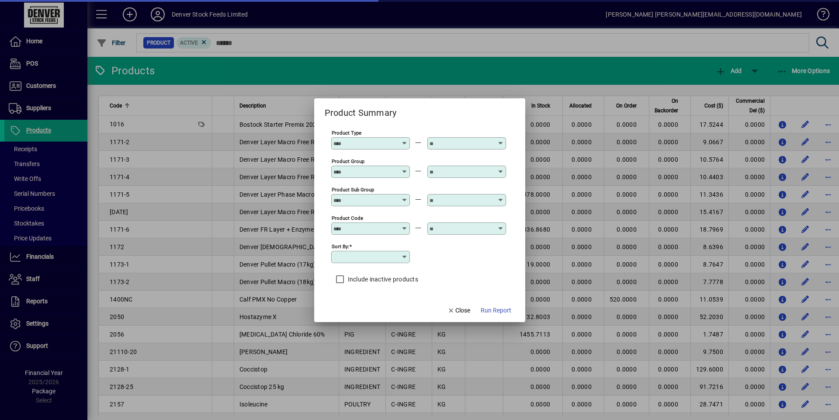
type input "**********"
click at [401, 145] on div at bounding box center [371, 143] width 76 height 7
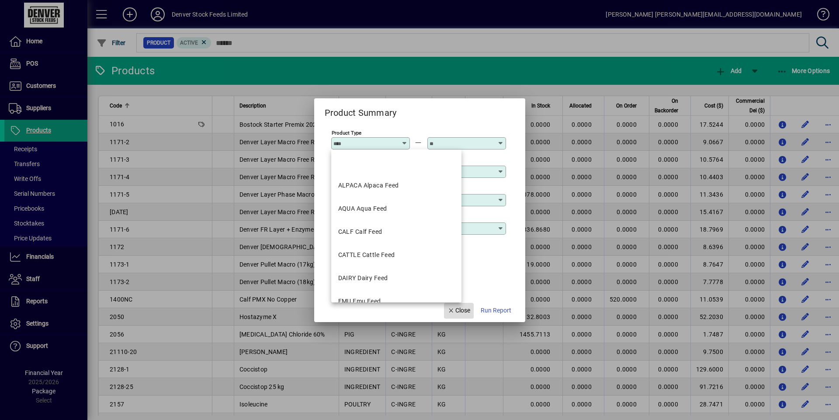
click at [454, 310] on span "Close" at bounding box center [459, 310] width 23 height 9
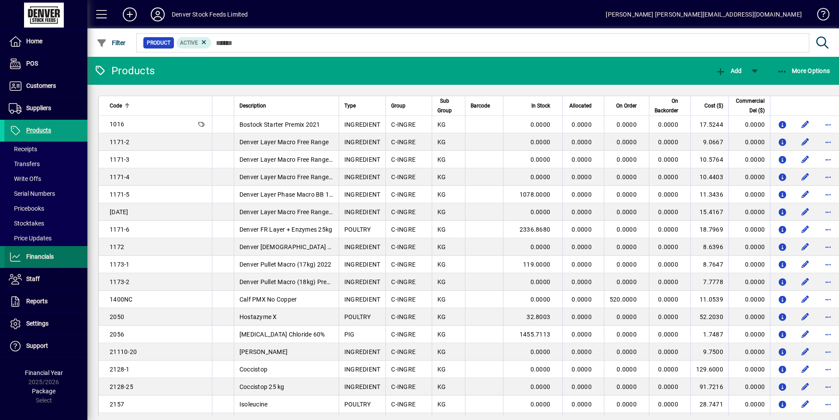
click at [54, 257] on span "Financials" at bounding box center [28, 257] width 49 height 10
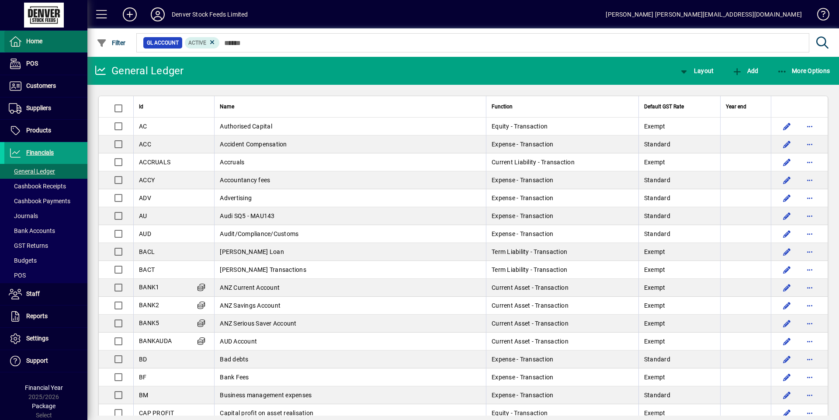
click at [41, 43] on span "Home" at bounding box center [34, 41] width 16 height 7
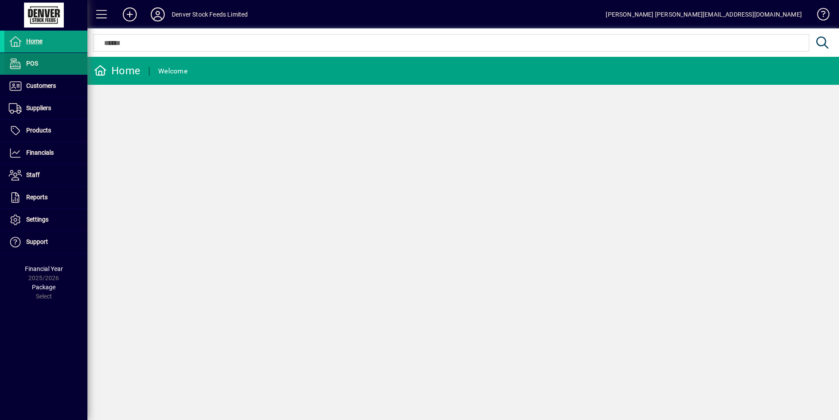
click at [33, 67] on span "POS" at bounding box center [32, 63] width 12 height 7
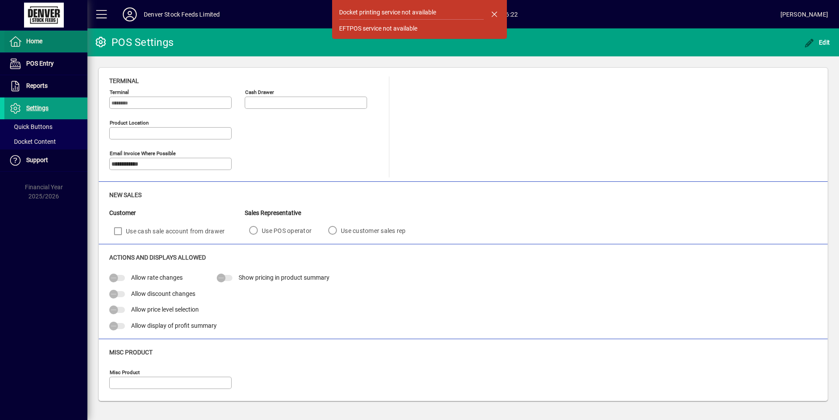
click at [42, 45] on span "Home" at bounding box center [34, 41] width 16 height 7
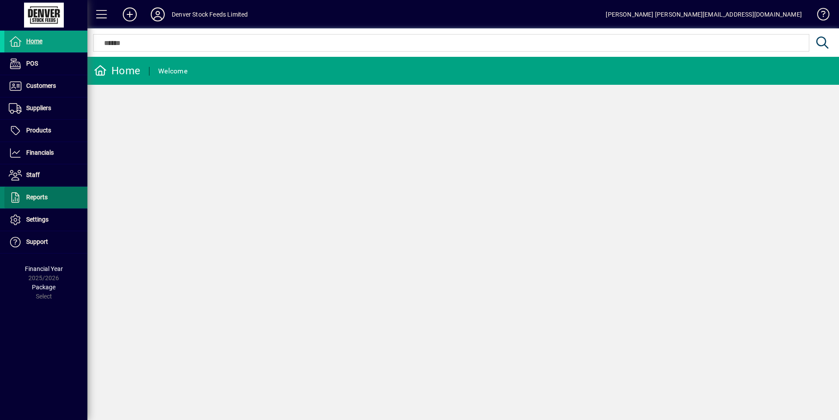
click at [50, 202] on span at bounding box center [45, 197] width 83 height 21
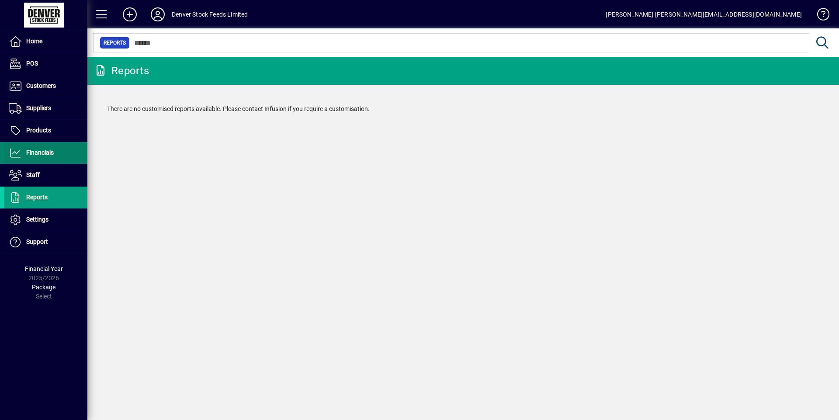
click at [40, 160] on span at bounding box center [45, 152] width 83 height 21
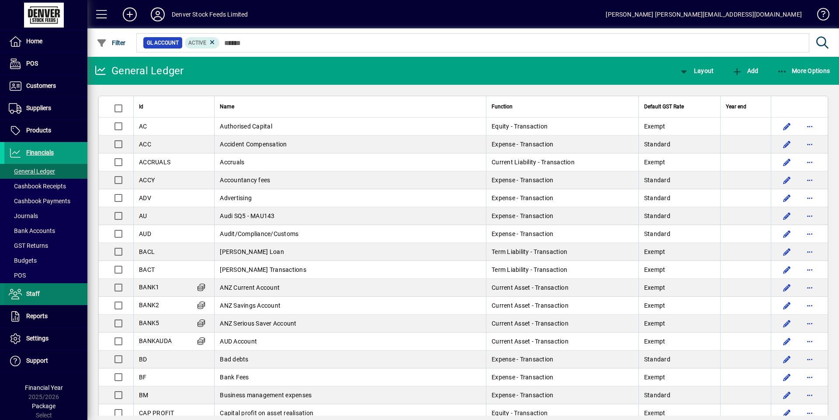
click at [56, 296] on span at bounding box center [45, 294] width 83 height 21
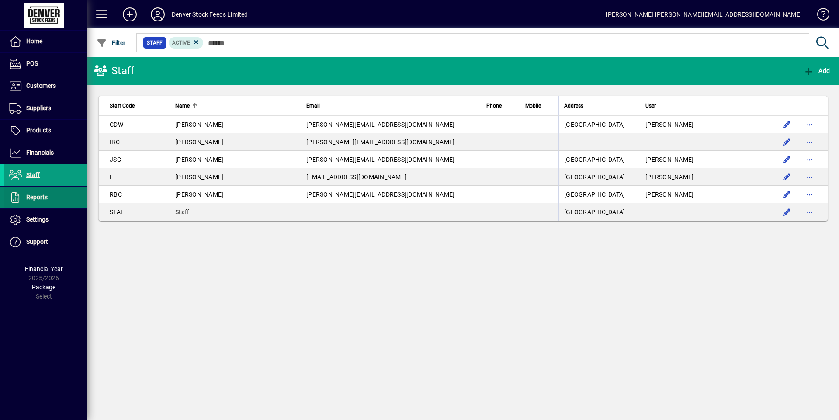
click at [39, 202] on span "Reports" at bounding box center [25, 197] width 43 height 10
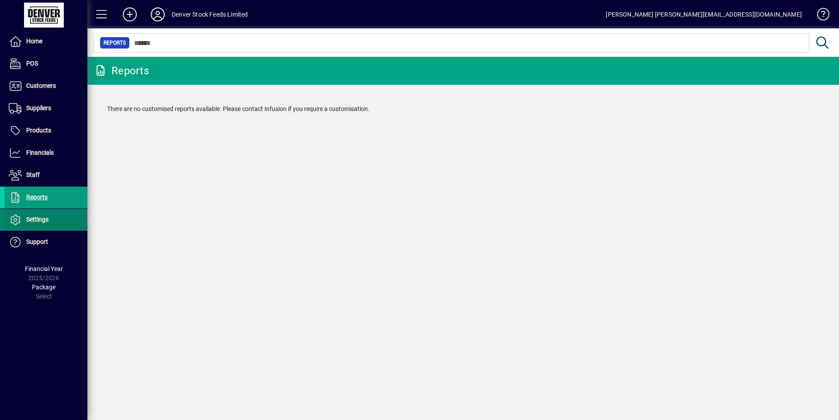
click at [39, 227] on span at bounding box center [45, 219] width 83 height 21
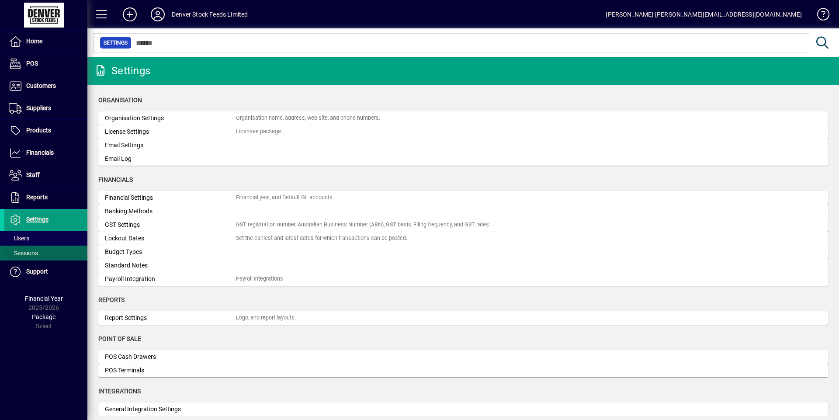
click at [44, 247] on span at bounding box center [45, 253] width 83 height 21
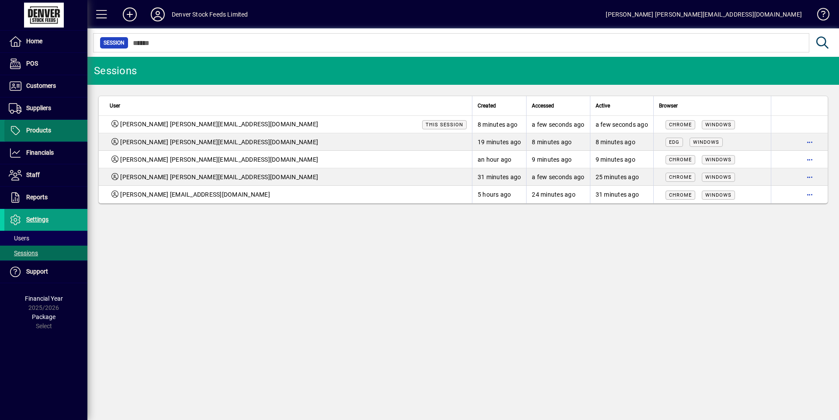
click at [43, 122] on span at bounding box center [45, 130] width 83 height 21
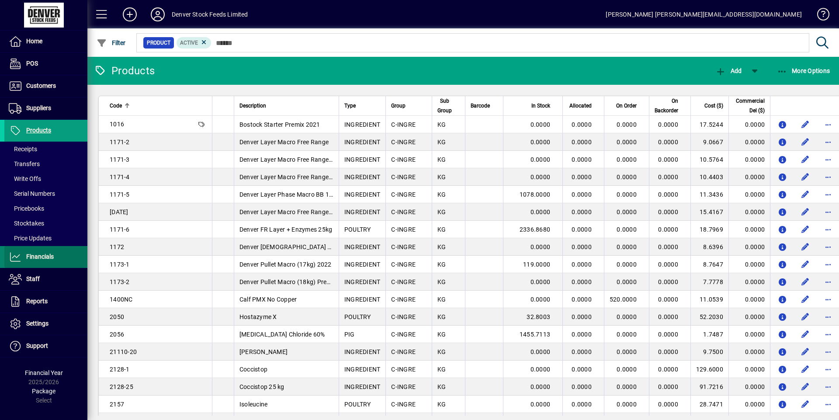
click at [17, 257] on icon at bounding box center [15, 257] width 13 height 10
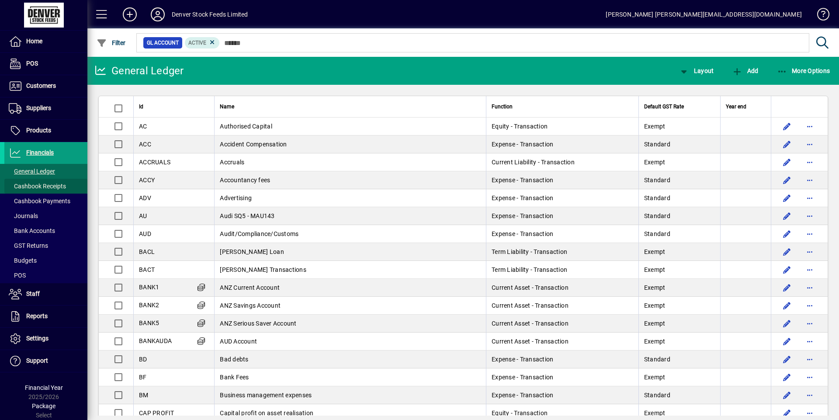
click at [52, 184] on span "Cashbook Receipts" at bounding box center [37, 186] width 57 height 7
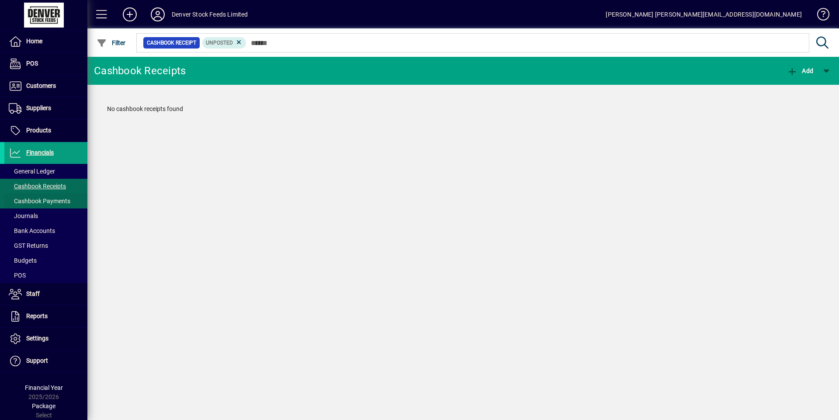
click at [39, 199] on span "Cashbook Payments" at bounding box center [40, 201] width 62 height 7
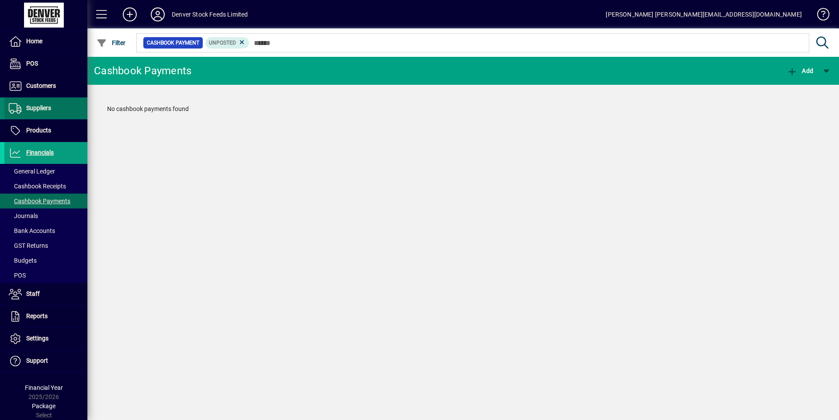
click at [46, 99] on span at bounding box center [45, 108] width 83 height 21
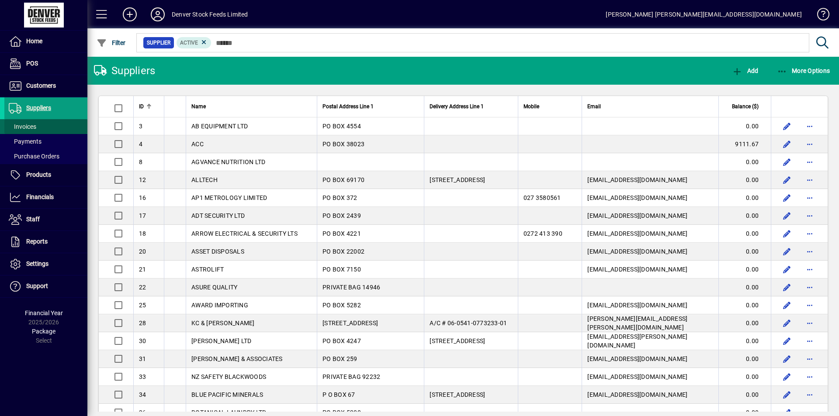
click at [27, 127] on span "Invoices" at bounding box center [23, 126] width 28 height 7
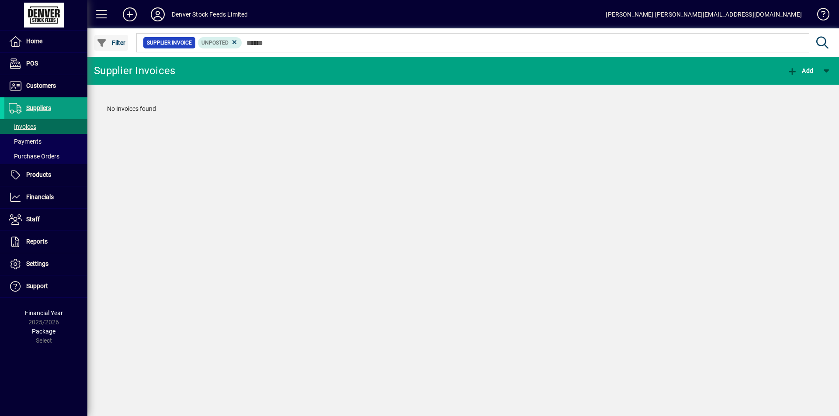
click at [119, 44] on span "Filter" at bounding box center [111, 42] width 29 height 7
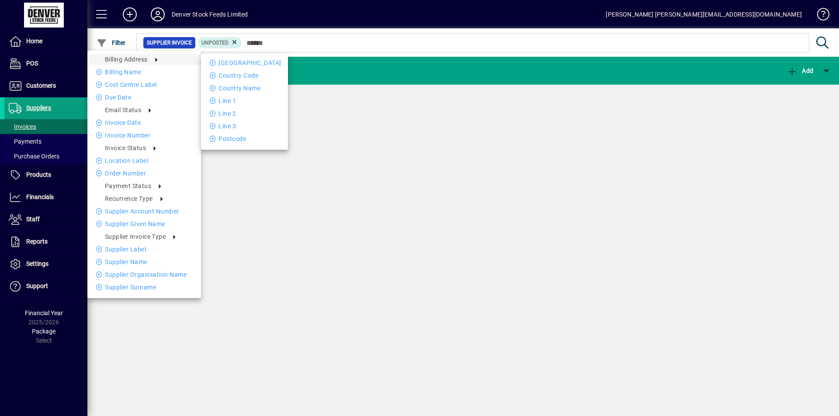
click at [327, 184] on div at bounding box center [419, 208] width 839 height 416
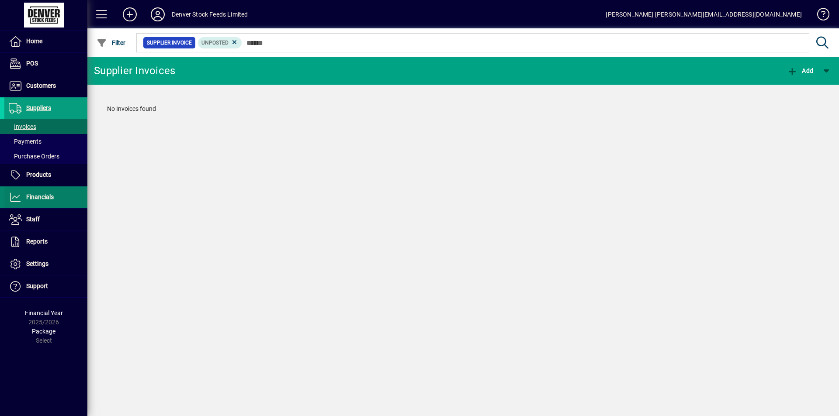
click at [54, 194] on span at bounding box center [45, 197] width 83 height 21
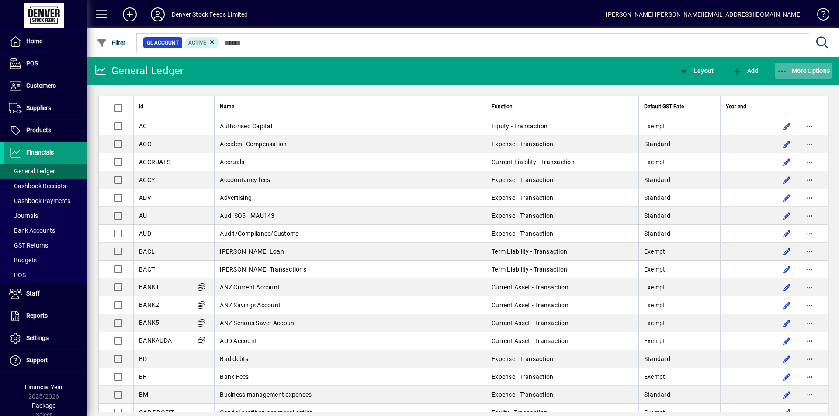
click at [800, 69] on span "More Options" at bounding box center [803, 70] width 53 height 7
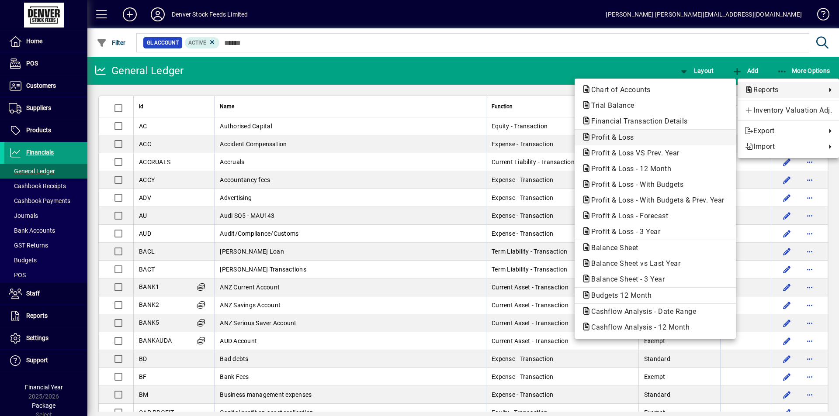
click at [613, 140] on span "Profit & Loss" at bounding box center [610, 137] width 57 height 8
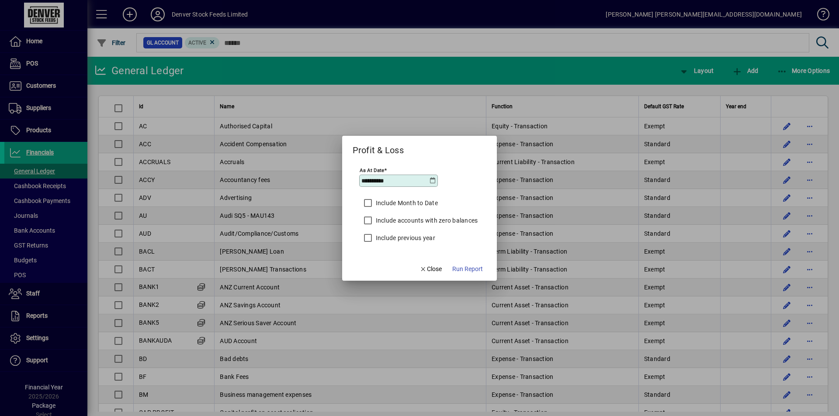
click at [433, 179] on icon at bounding box center [432, 180] width 7 height 7
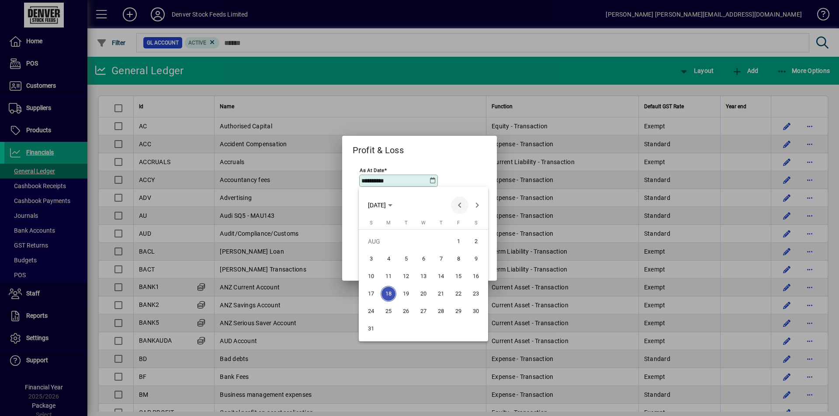
click at [461, 203] on span "Previous month" at bounding box center [459, 205] width 17 height 17
click at [447, 329] on span "31" at bounding box center [441, 329] width 16 height 16
type input "**********"
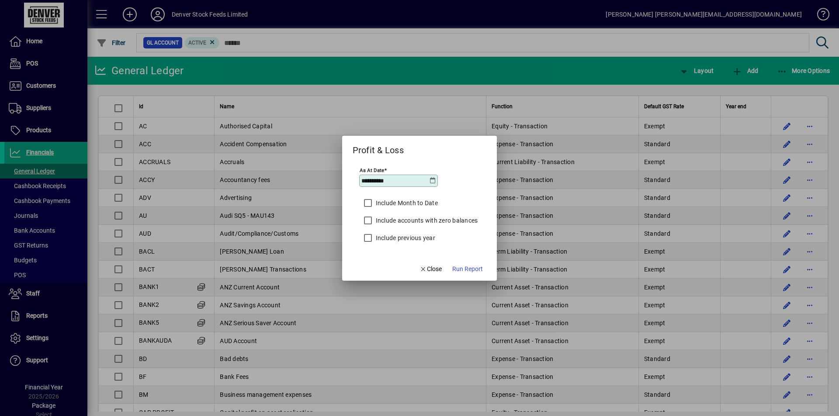
click at [411, 201] on label "Include Month to Date" at bounding box center [406, 203] width 64 height 9
click at [469, 270] on span "Run Report" at bounding box center [467, 269] width 31 height 9
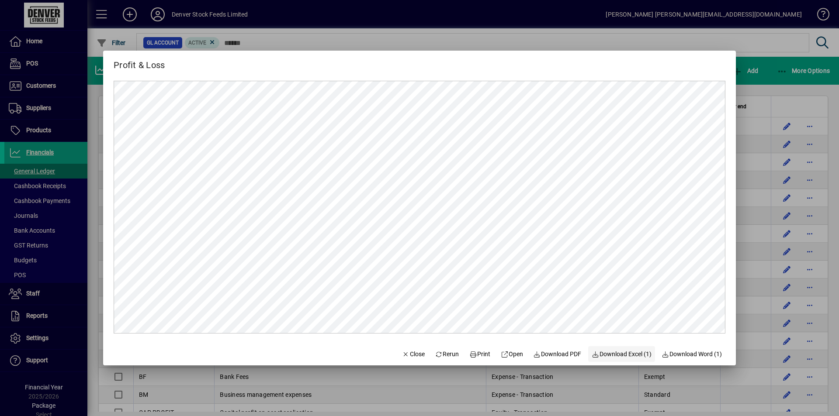
click at [627, 352] on span "Download Excel (1)" at bounding box center [622, 354] width 60 height 9
click at [405, 357] on span "Close" at bounding box center [413, 354] width 23 height 9
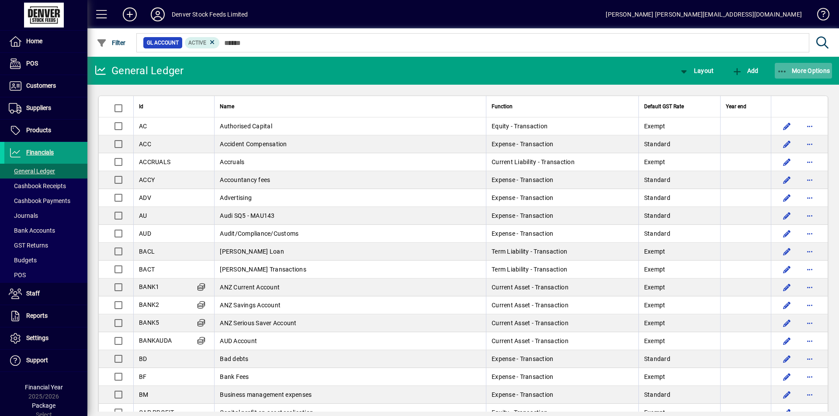
click at [819, 68] on span "More Options" at bounding box center [803, 70] width 53 height 7
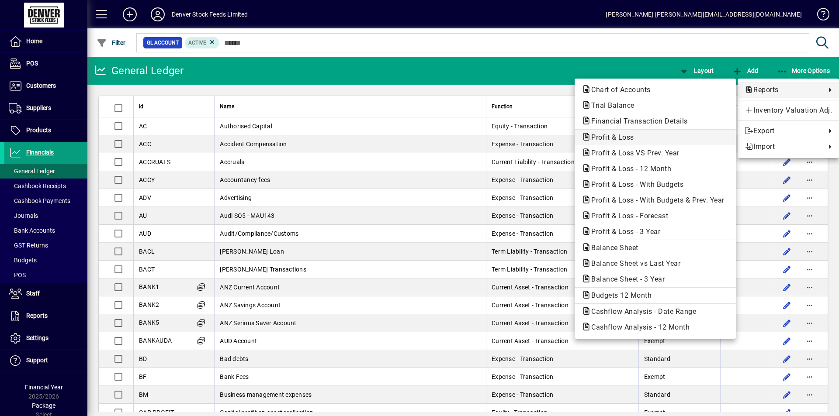
click at [617, 139] on span "Profit & Loss" at bounding box center [610, 137] width 57 height 8
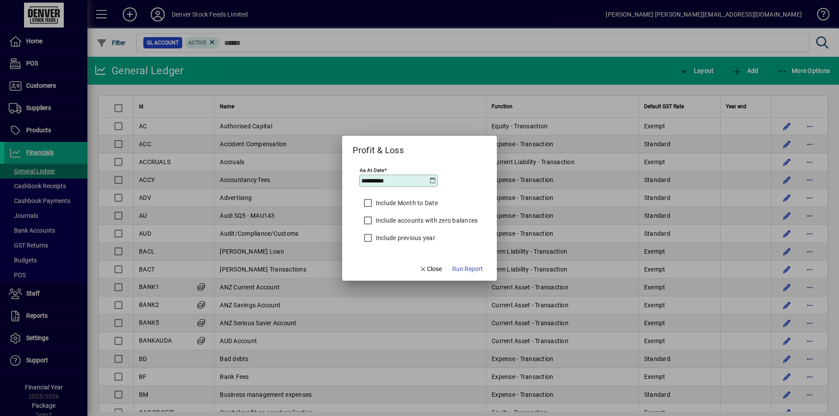
click at [434, 180] on icon at bounding box center [432, 180] width 7 height 7
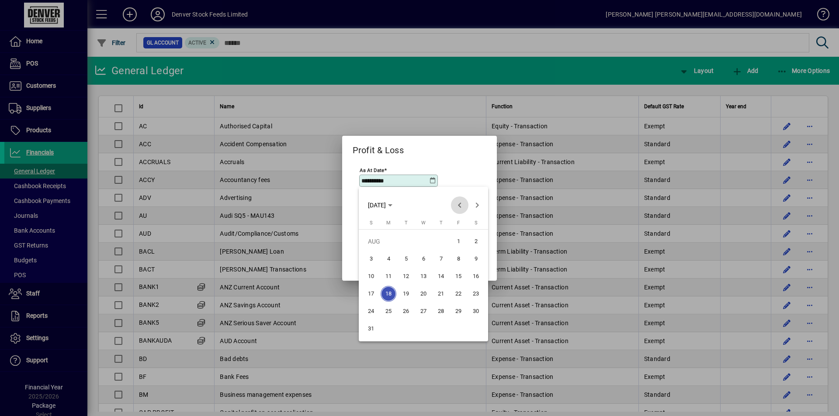
click at [459, 205] on span "Previous month" at bounding box center [459, 205] width 17 height 17
click at [407, 259] on span "1" at bounding box center [406, 259] width 16 height 16
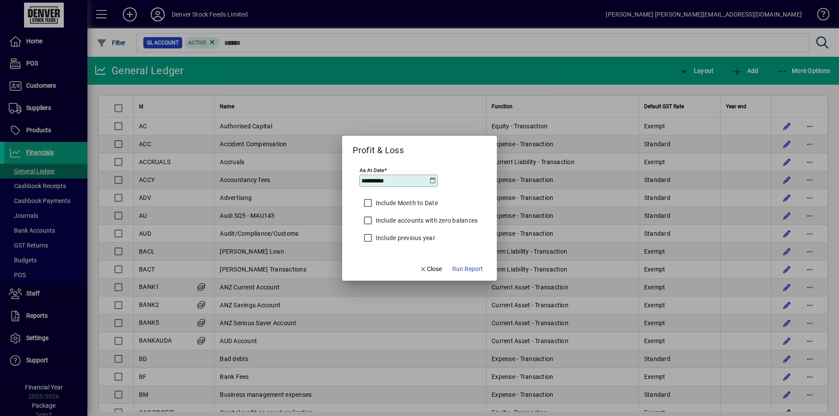
click at [432, 180] on icon at bounding box center [432, 180] width 7 height 7
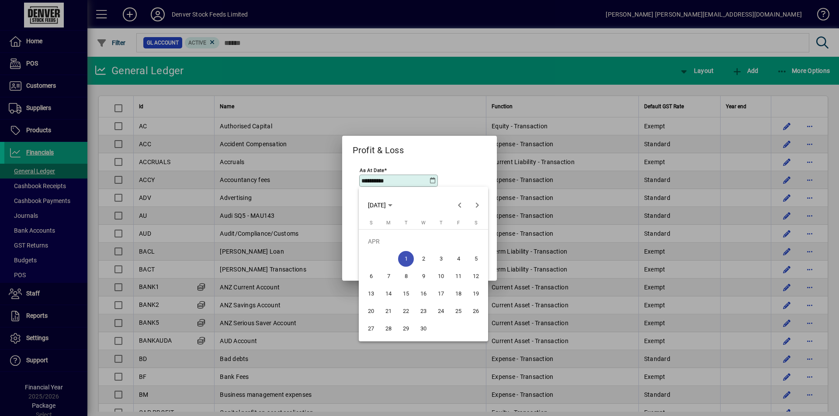
click at [425, 326] on span "30" at bounding box center [424, 329] width 16 height 16
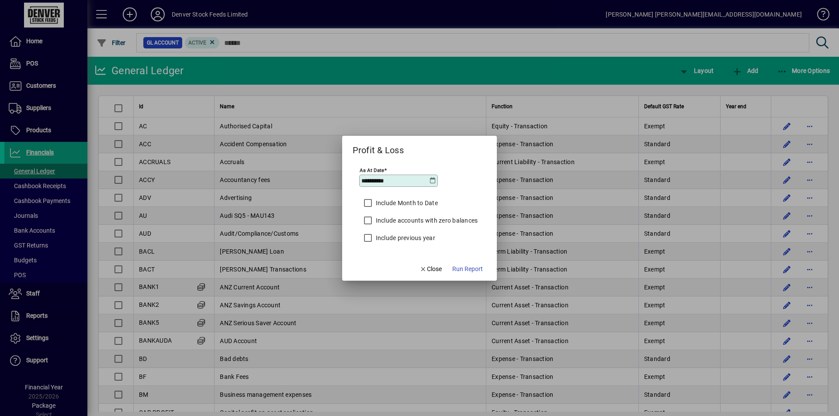
type input "**********"
click at [466, 268] on span "Run Report" at bounding box center [467, 269] width 31 height 9
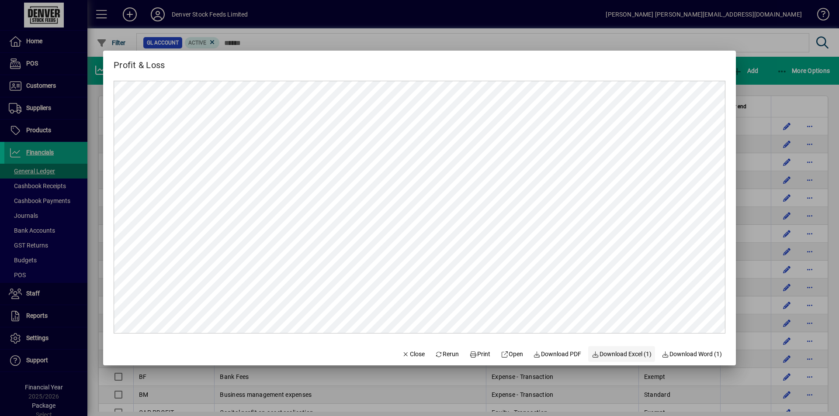
click at [624, 354] on span "Download Excel (1)" at bounding box center [622, 354] width 60 height 9
click at [625, 356] on span "Download Excel (1)" at bounding box center [622, 354] width 60 height 9
click at [408, 357] on span "Close" at bounding box center [413, 354] width 23 height 9
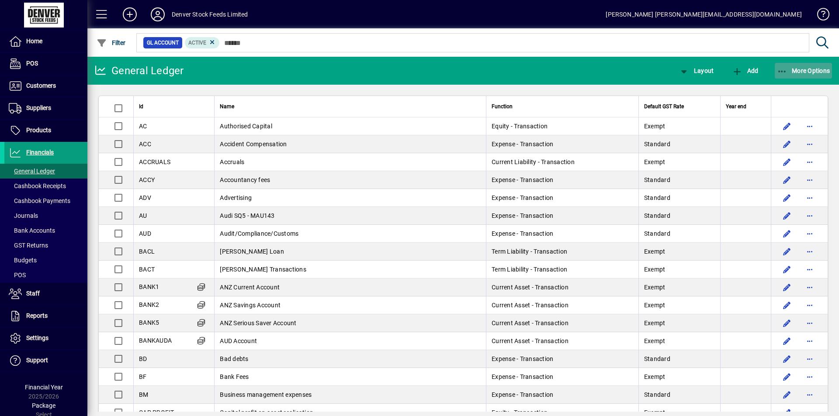
click at [811, 72] on span "More Options" at bounding box center [803, 70] width 53 height 7
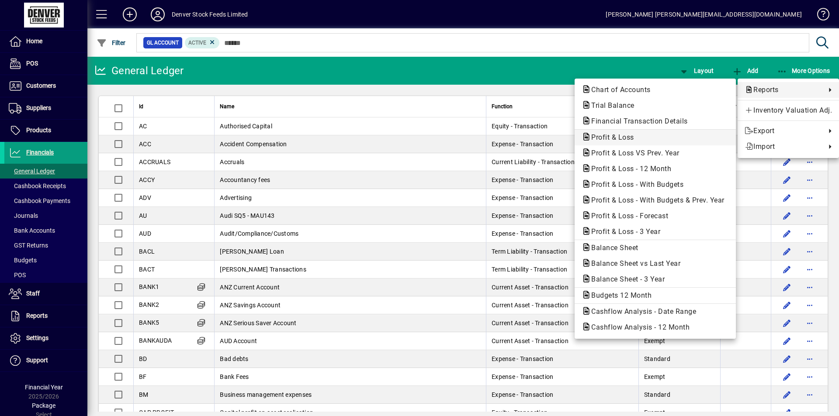
click at [619, 139] on span "Profit & Loss" at bounding box center [610, 137] width 57 height 8
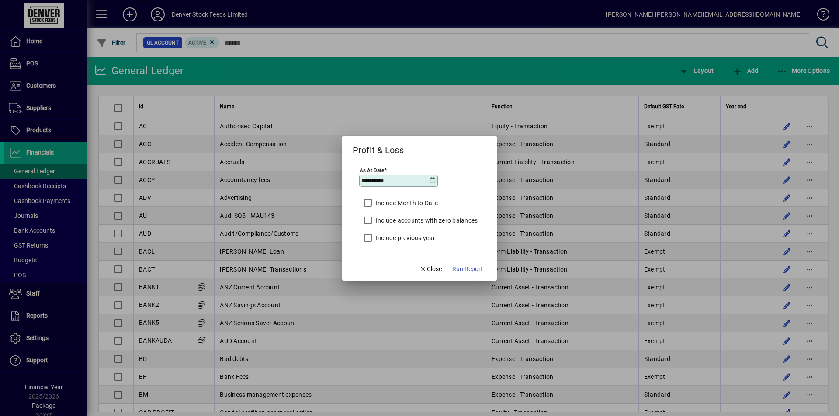
click at [430, 183] on icon at bounding box center [432, 180] width 7 height 7
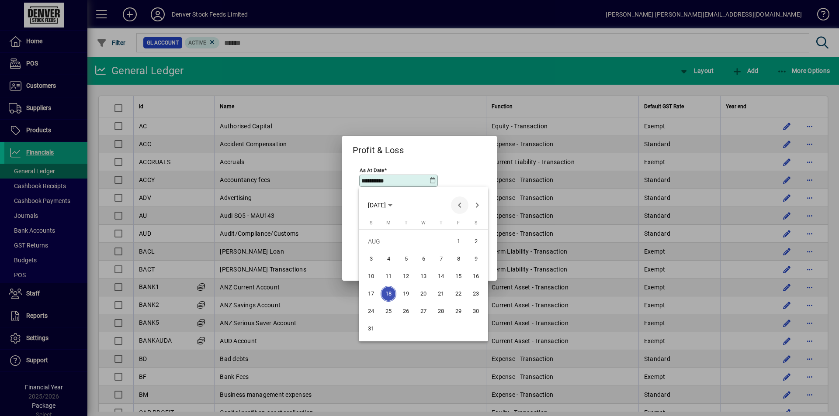
click at [460, 206] on span "Previous month" at bounding box center [459, 205] width 17 height 17
click at [476, 310] on span "31" at bounding box center [476, 312] width 16 height 16
type input "**********"
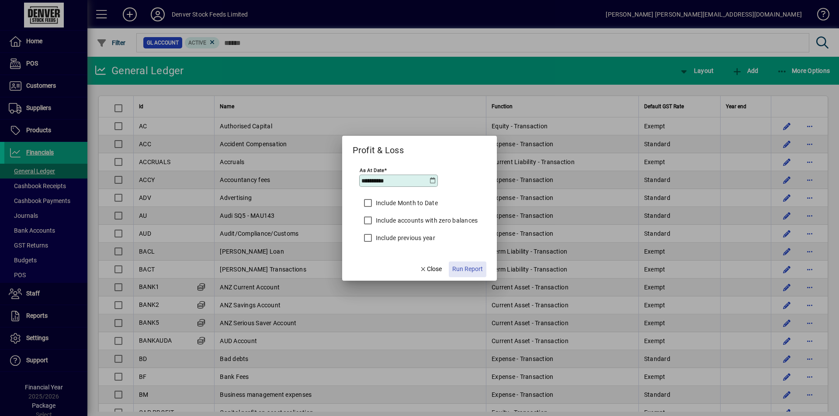
click at [463, 271] on span "Run Report" at bounding box center [467, 269] width 31 height 9
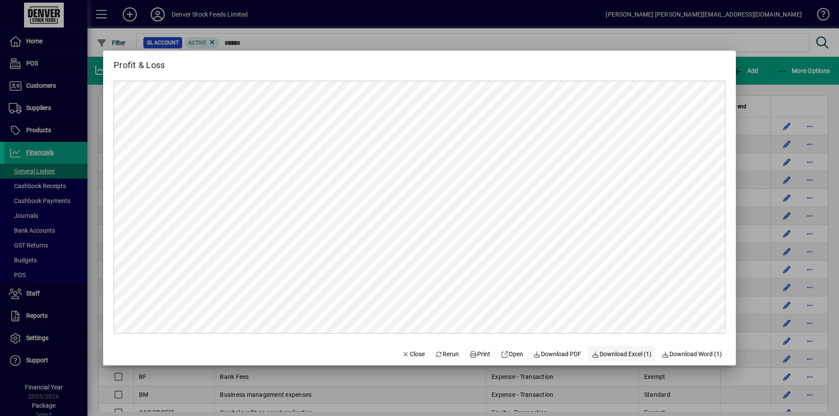
click at [621, 356] on span "Download Excel (1)" at bounding box center [622, 354] width 60 height 9
click at [407, 348] on span "button" at bounding box center [414, 354] width 30 height 21
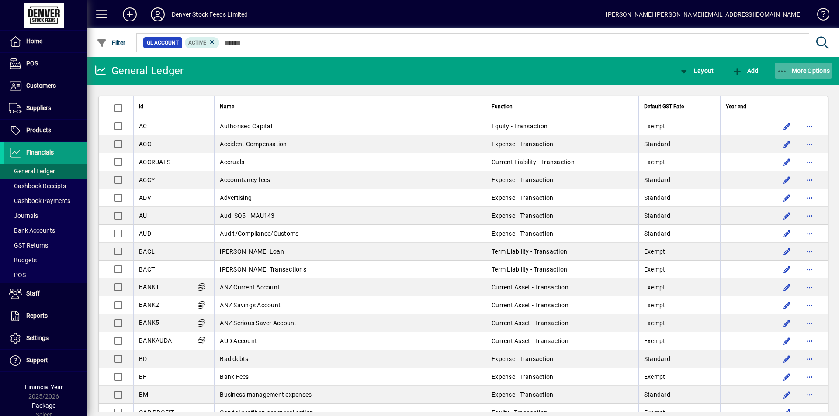
click at [820, 72] on span "More Options" at bounding box center [803, 70] width 53 height 7
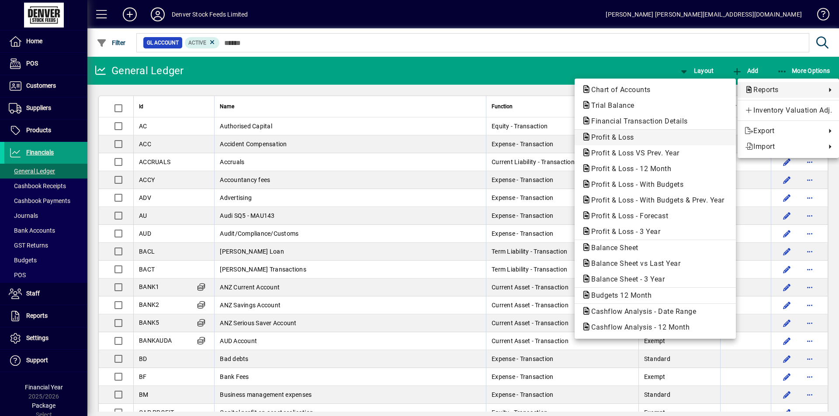
click at [621, 135] on span "Profit & Loss" at bounding box center [610, 137] width 57 height 8
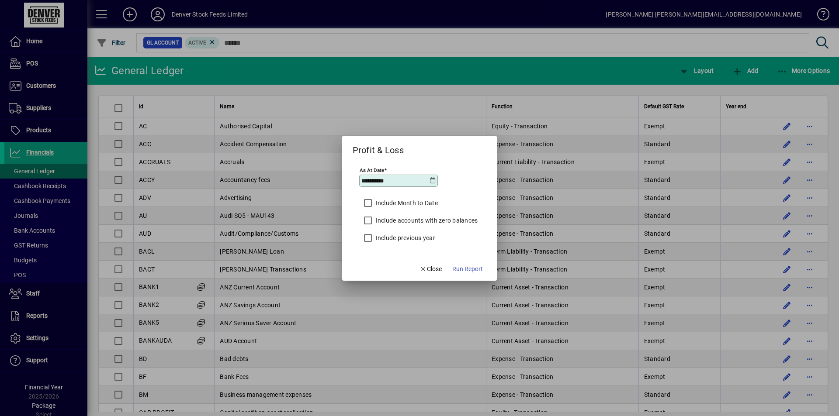
click at [430, 182] on icon at bounding box center [432, 180] width 7 height 7
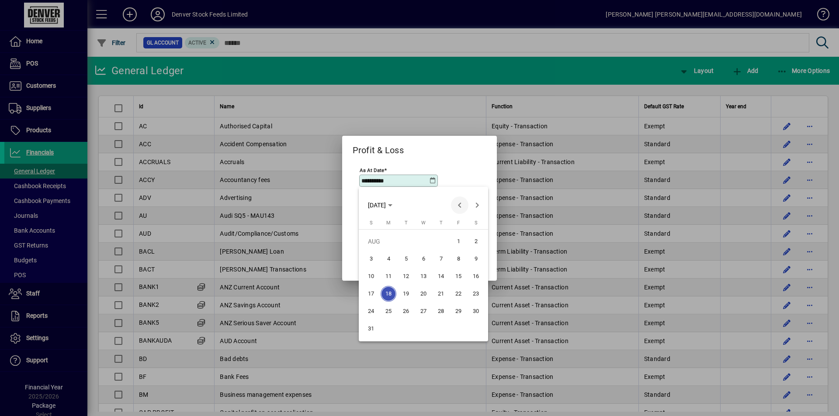
click at [458, 205] on span "Previous month" at bounding box center [459, 205] width 17 height 17
click at [480, 204] on span "Next month" at bounding box center [476, 205] width 17 height 17
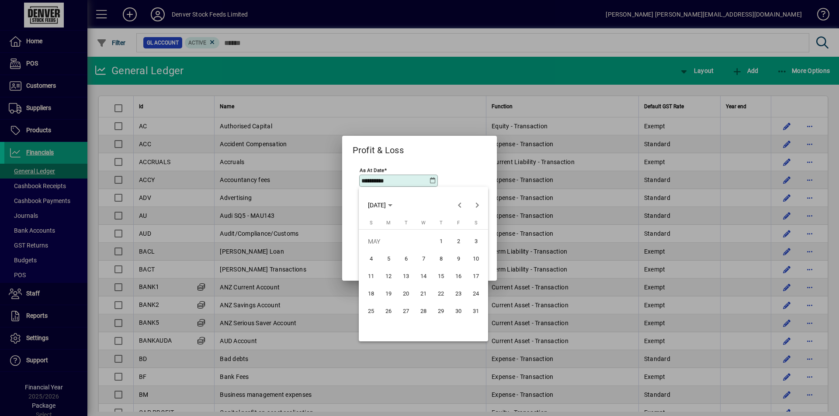
click at [476, 309] on span "31" at bounding box center [476, 312] width 16 height 16
type input "**********"
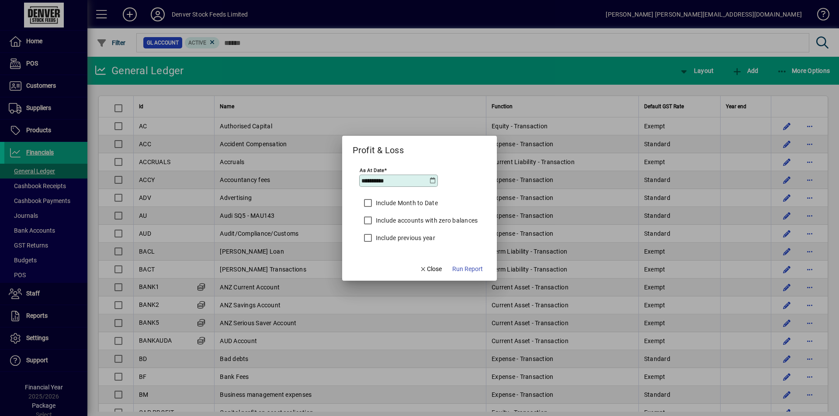
click at [409, 199] on label "Include Month to Date" at bounding box center [406, 203] width 64 height 9
click at [468, 270] on span "Run Report" at bounding box center [467, 269] width 31 height 9
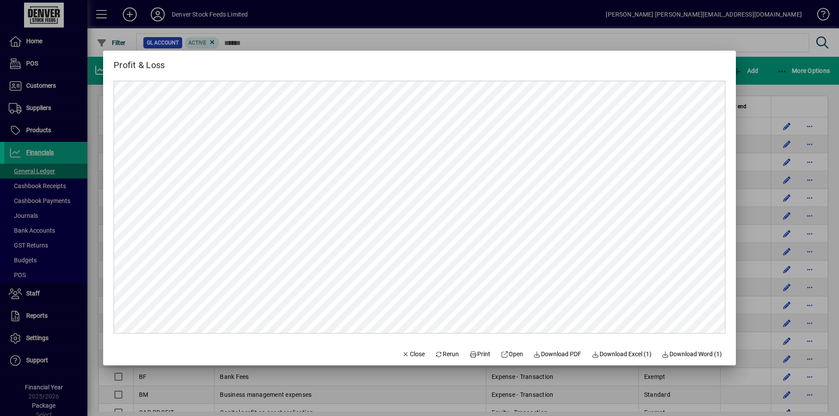
drag, startPoint x: 614, startPoint y: 357, endPoint x: 612, endPoint y: 351, distance: 6.4
click at [614, 357] on span "Download Excel (1)" at bounding box center [622, 354] width 60 height 9
click at [400, 359] on span "button" at bounding box center [414, 354] width 30 height 21
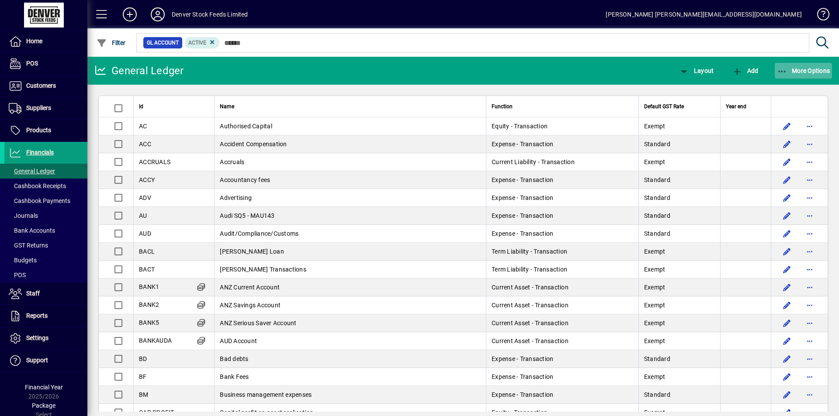
click at [812, 70] on span "More Options" at bounding box center [803, 70] width 53 height 7
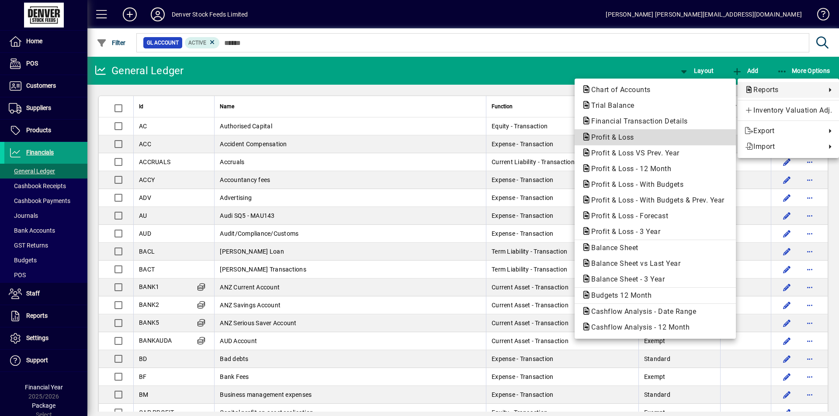
click at [630, 140] on span "Profit & Loss" at bounding box center [610, 137] width 57 height 8
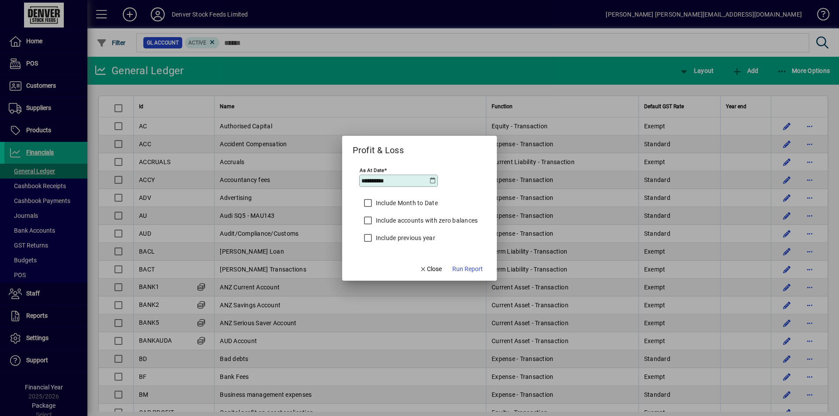
click at [432, 182] on icon at bounding box center [432, 180] width 7 height 7
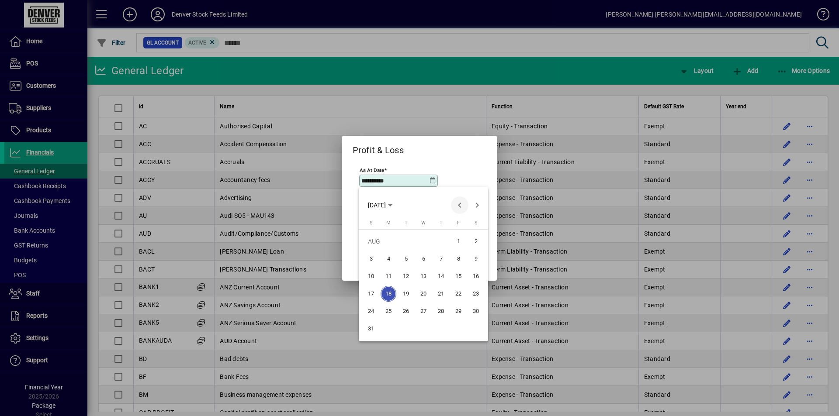
click at [459, 205] on span "Previous month" at bounding box center [459, 205] width 17 height 17
click at [391, 331] on span "30" at bounding box center [389, 329] width 16 height 16
type input "**********"
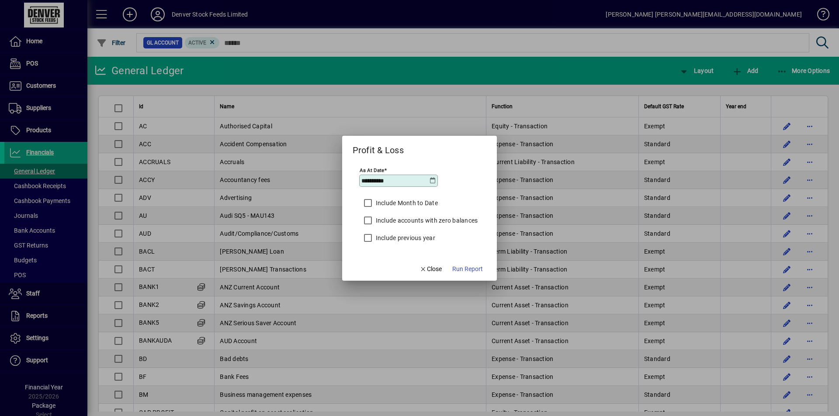
click at [417, 203] on label "Include Month to Date" at bounding box center [406, 203] width 64 height 9
click at [462, 272] on span "Run Report" at bounding box center [467, 269] width 31 height 9
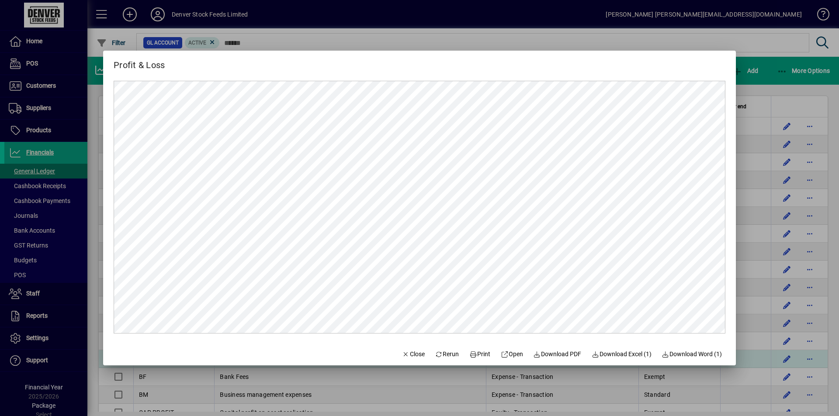
click at [405, 355] on span "Close" at bounding box center [413, 354] width 23 height 9
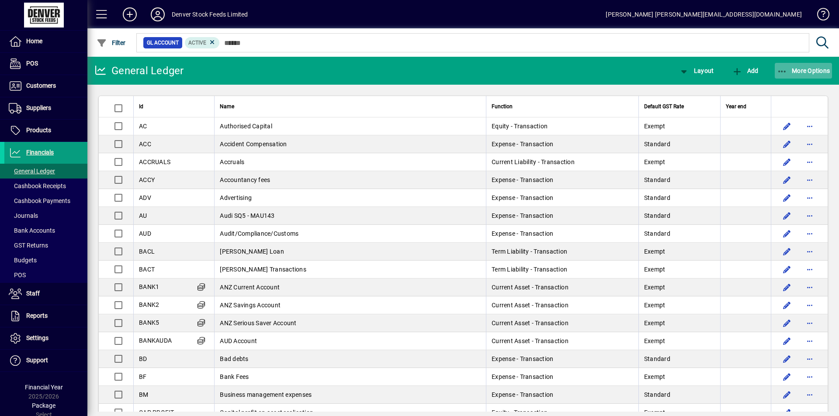
click at [825, 73] on span "More Options" at bounding box center [803, 70] width 53 height 7
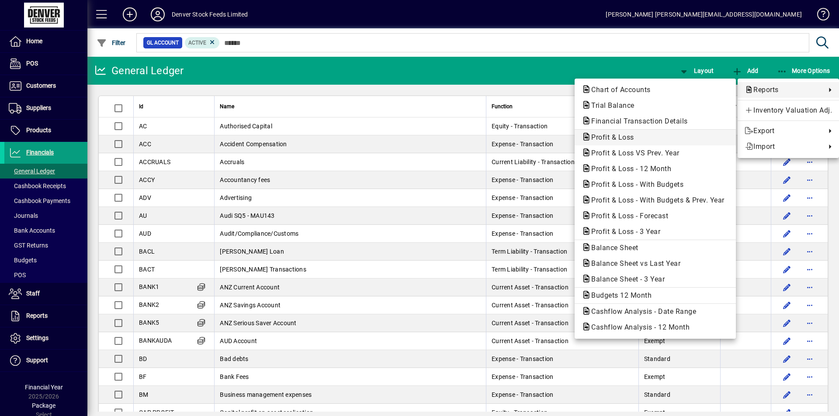
click at [630, 137] on span "Profit & Loss" at bounding box center [610, 137] width 57 height 8
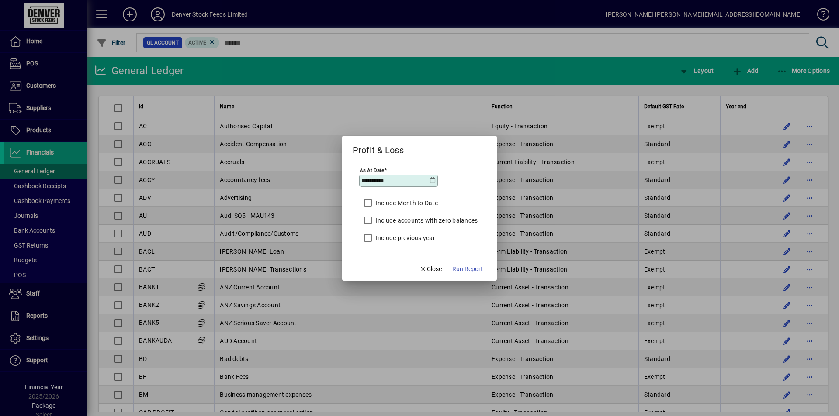
click at [432, 180] on icon at bounding box center [432, 180] width 7 height 7
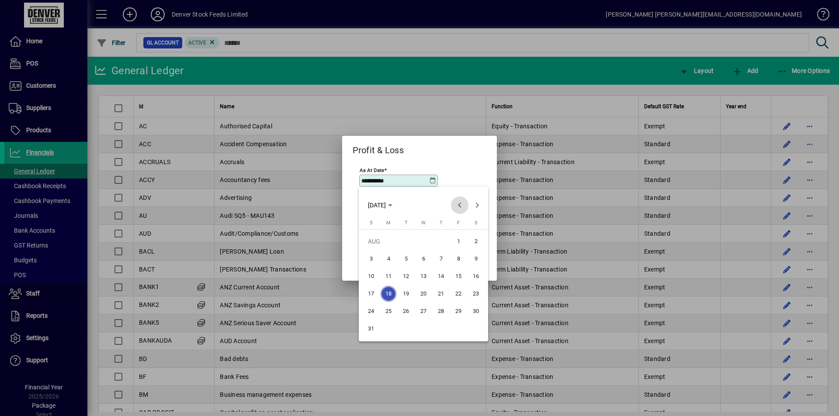
click at [460, 204] on span "Previous month" at bounding box center [459, 205] width 17 height 17
click at [444, 331] on span "31" at bounding box center [441, 329] width 16 height 16
type input "**********"
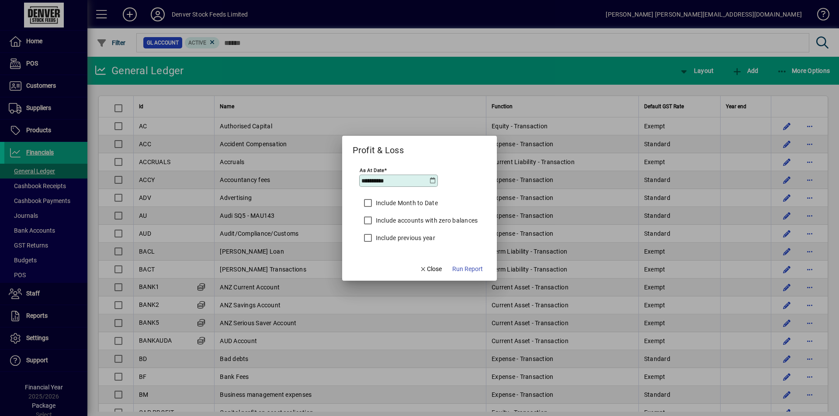
click at [400, 201] on label "Include Month to Date" at bounding box center [406, 203] width 64 height 9
click at [468, 272] on span "Run Report" at bounding box center [467, 269] width 31 height 9
